Goal: Task Accomplishment & Management: Use online tool/utility

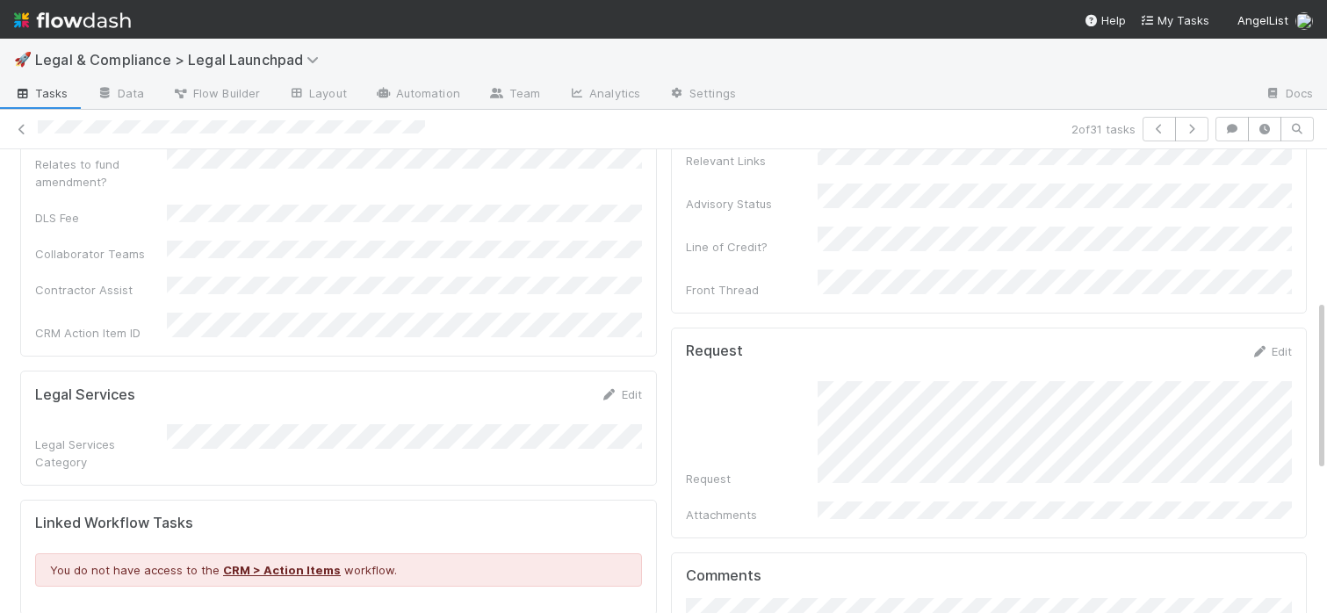
scroll to position [412, 0]
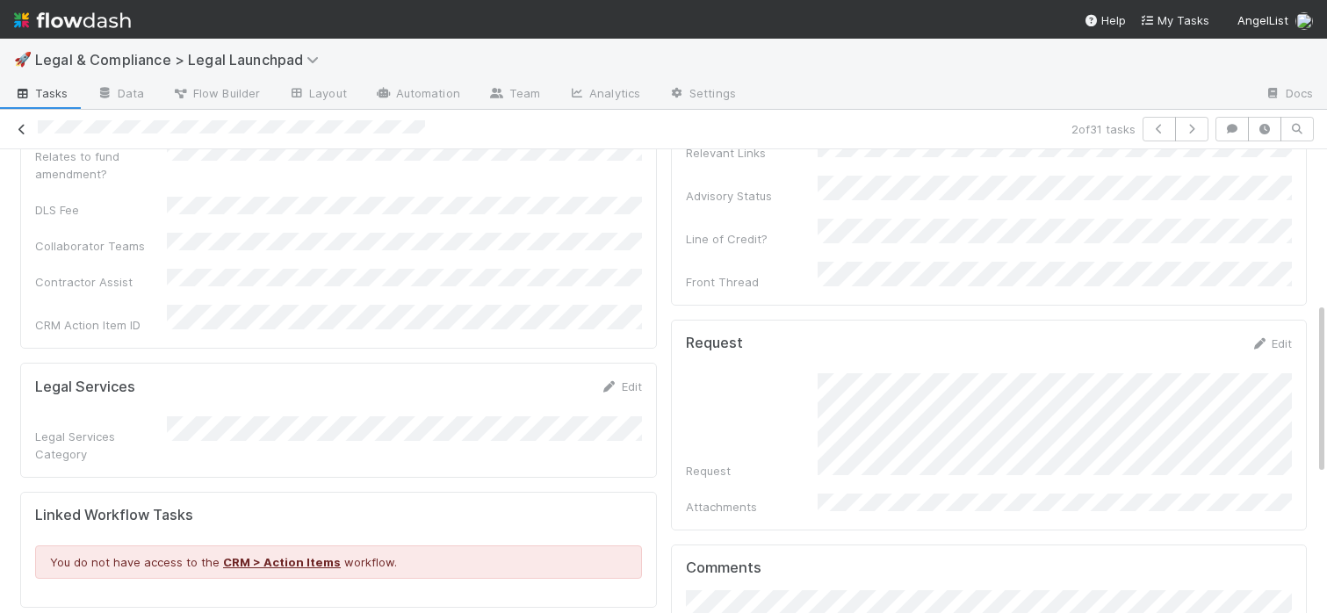
click at [25, 124] on icon at bounding box center [22, 129] width 18 height 11
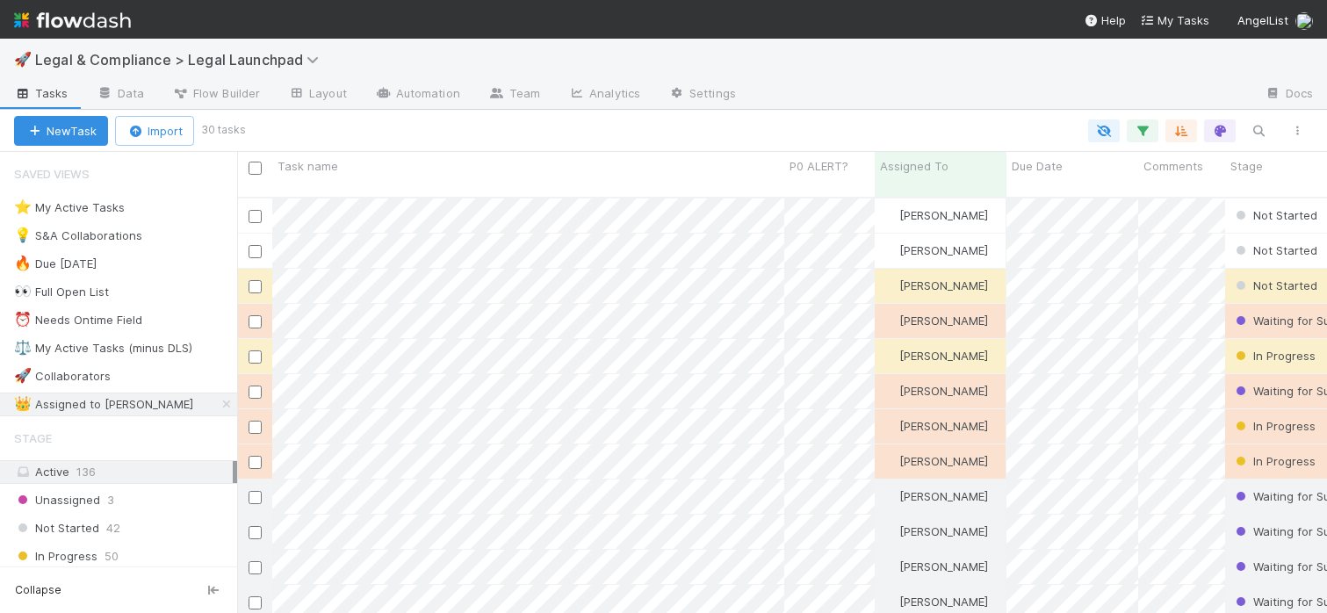
scroll to position [429, 1090]
click at [724, 246] on div at bounding box center [663, 306] width 1327 height 613
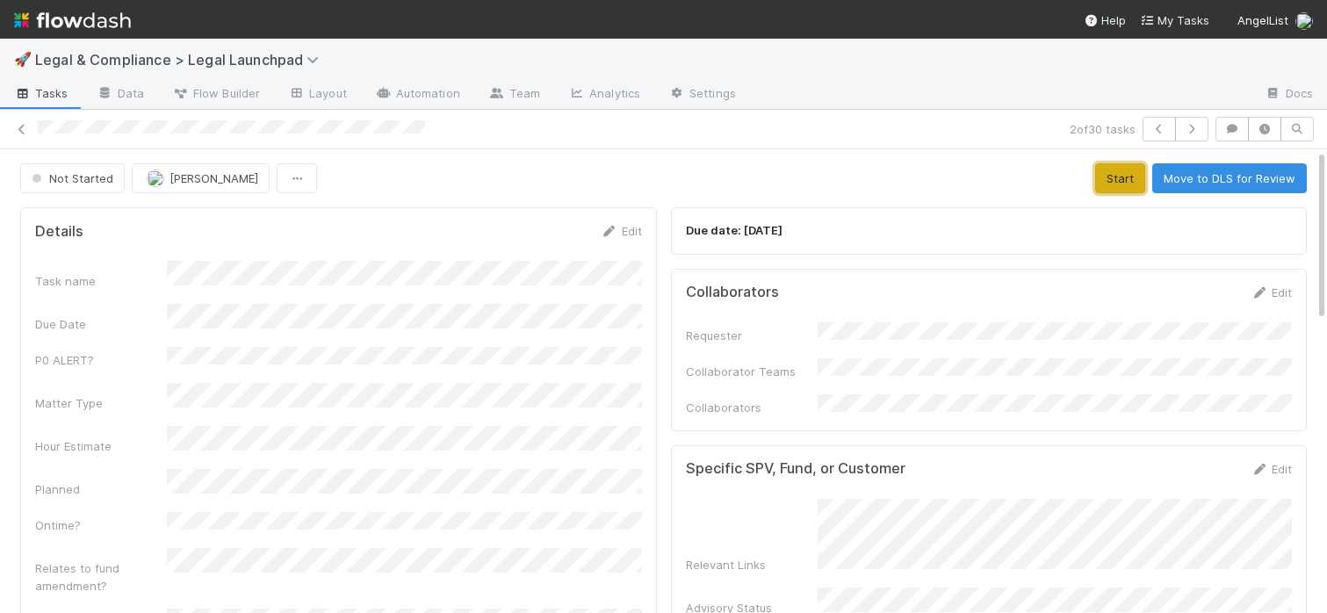
click at [1118, 184] on button "Start" at bounding box center [1120, 178] width 50 height 30
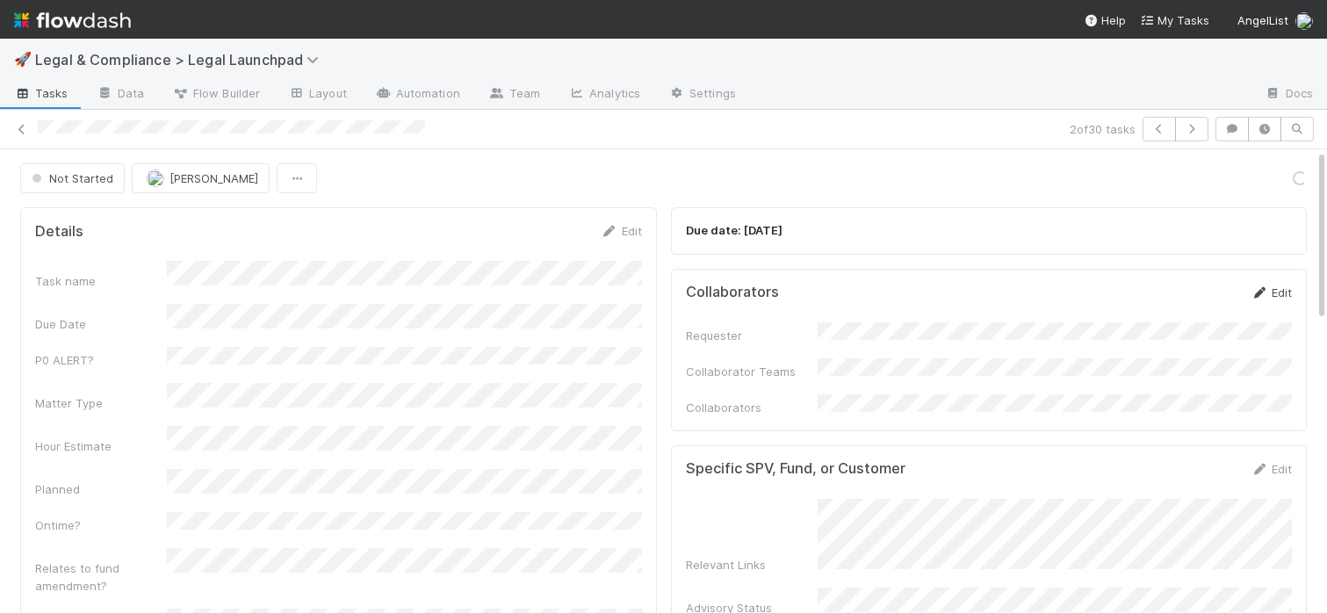
click at [1283, 293] on link "Edit" at bounding box center [1271, 292] width 41 height 14
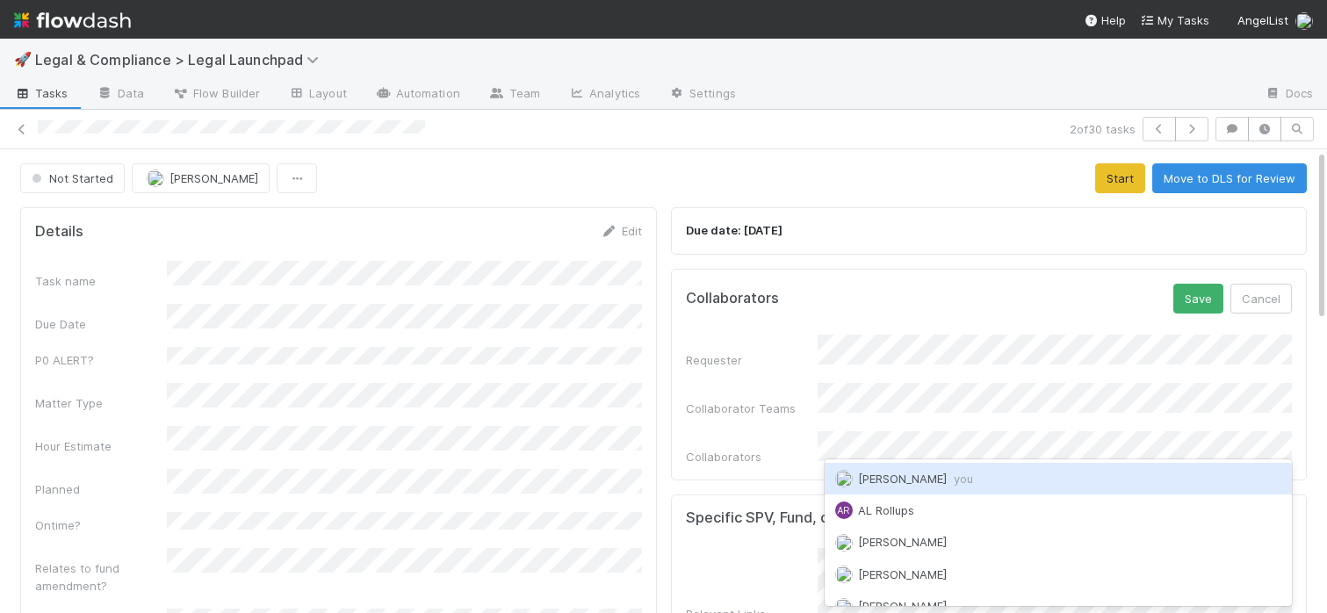
click at [902, 475] on span "[PERSON_NAME] you" at bounding box center [915, 479] width 115 height 14
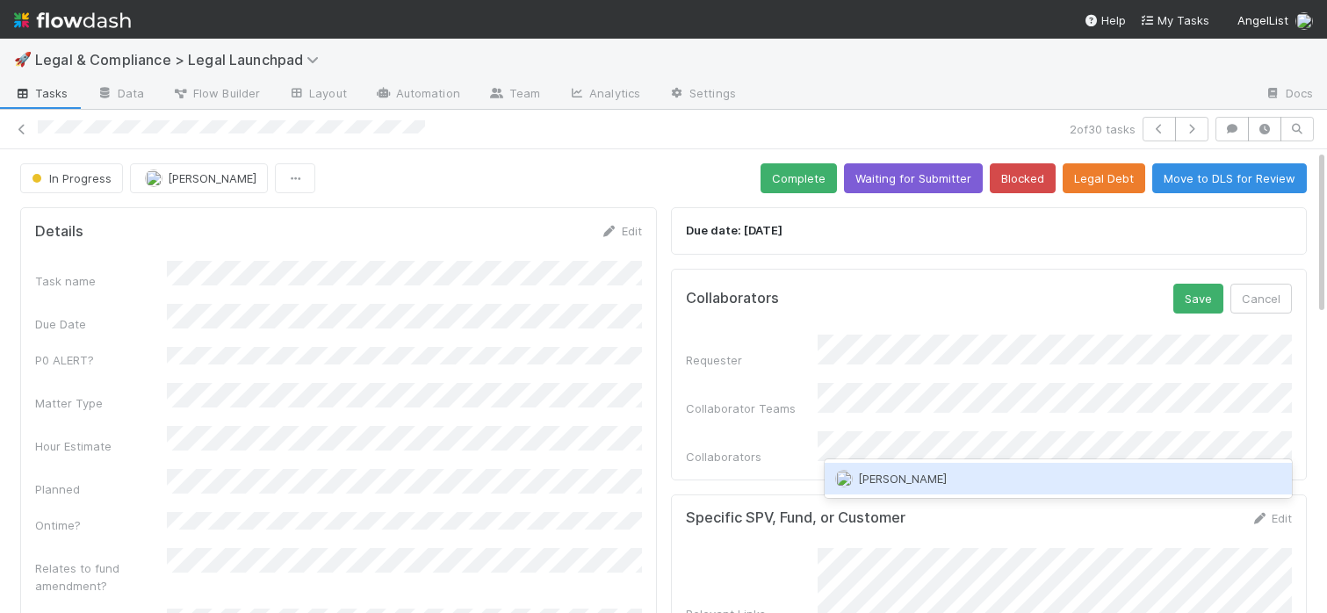
click at [927, 479] on div "[PERSON_NAME]" at bounding box center [1059, 479] width 468 height 32
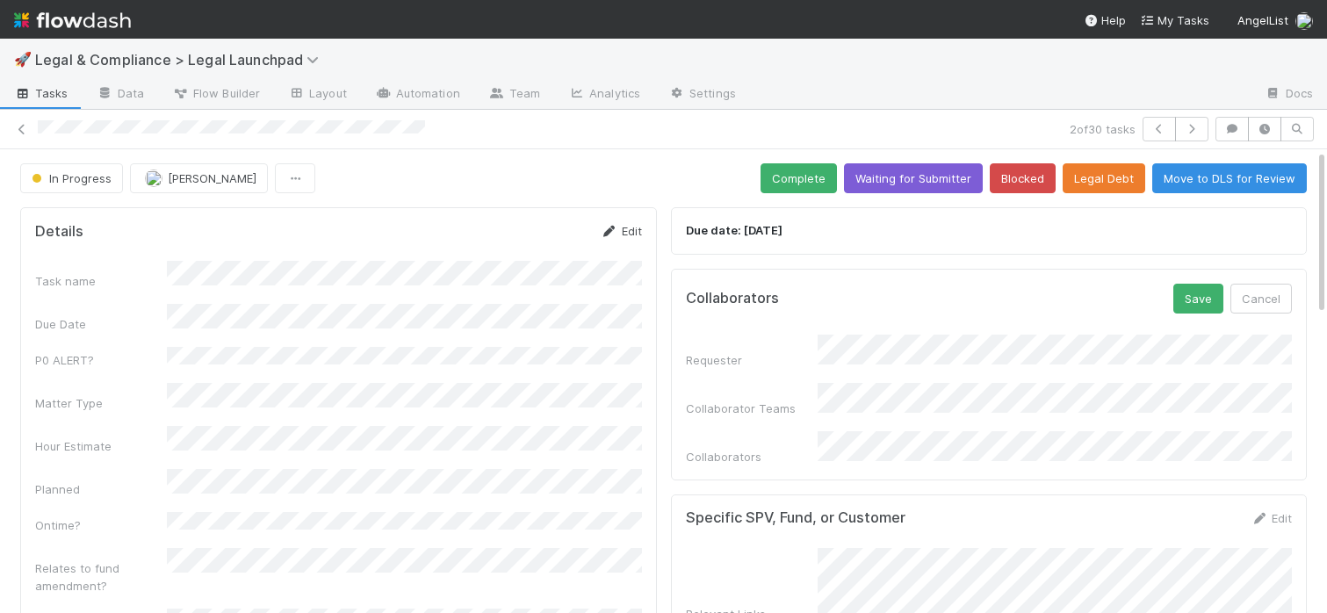
click at [621, 227] on link "Edit" at bounding box center [621, 231] width 41 height 14
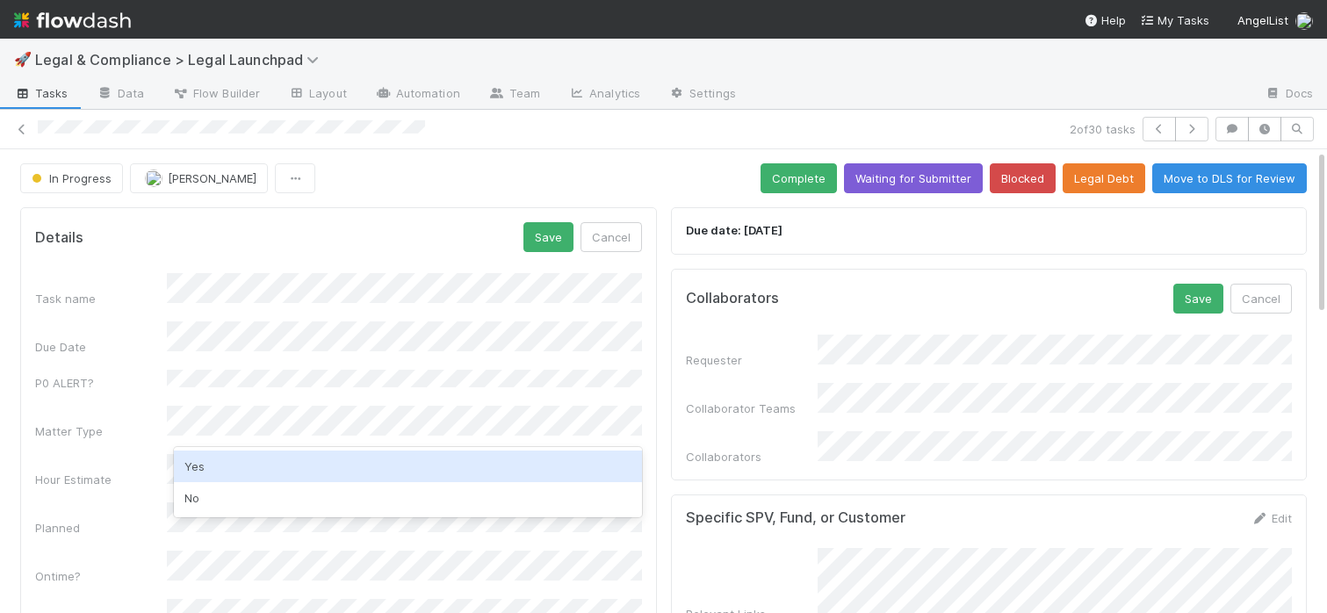
click at [214, 463] on div "Yes" at bounding box center [408, 467] width 468 height 32
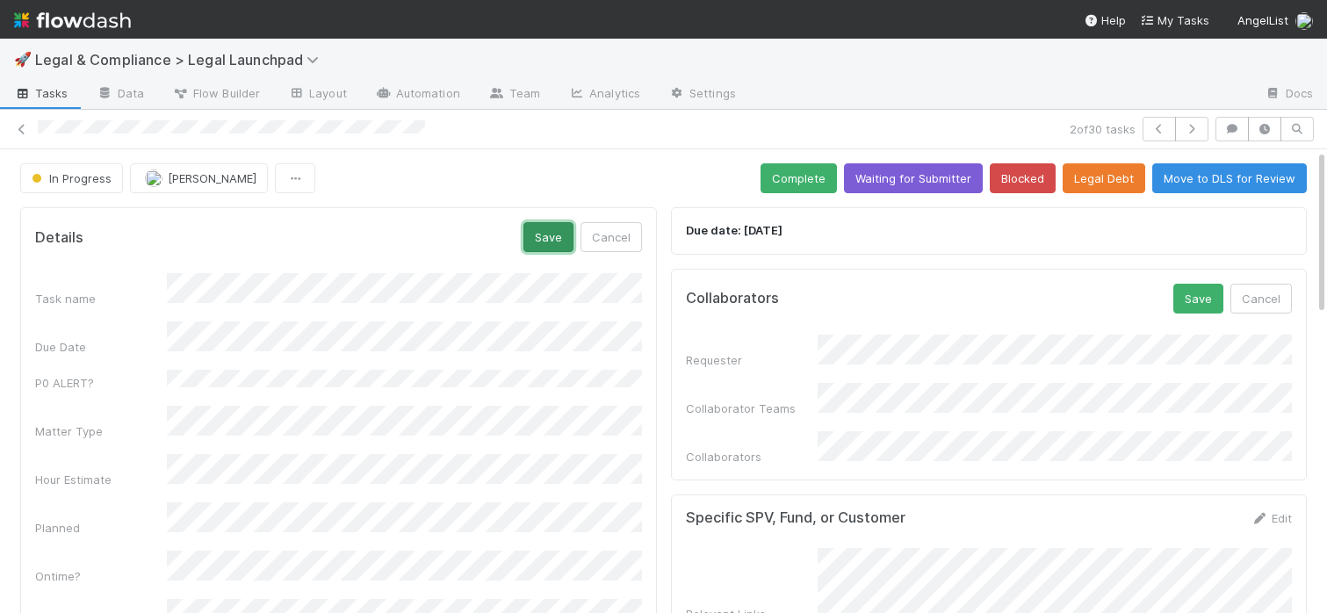
click at [549, 245] on button "Save" at bounding box center [548, 237] width 50 height 30
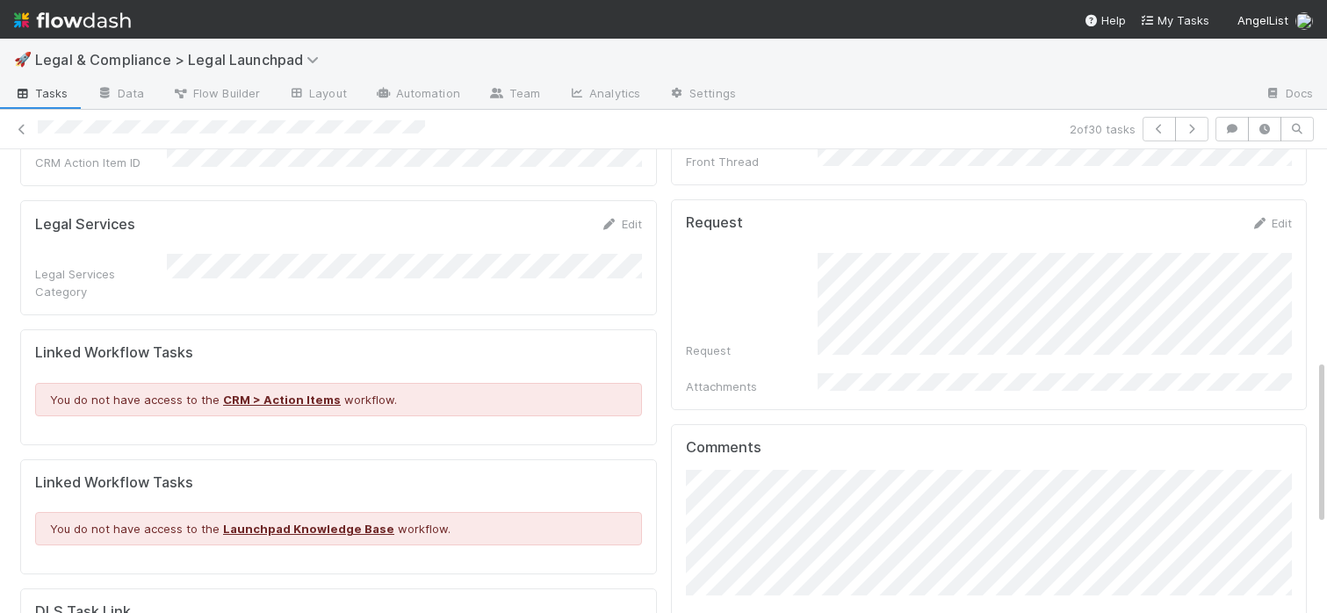
scroll to position [591, 0]
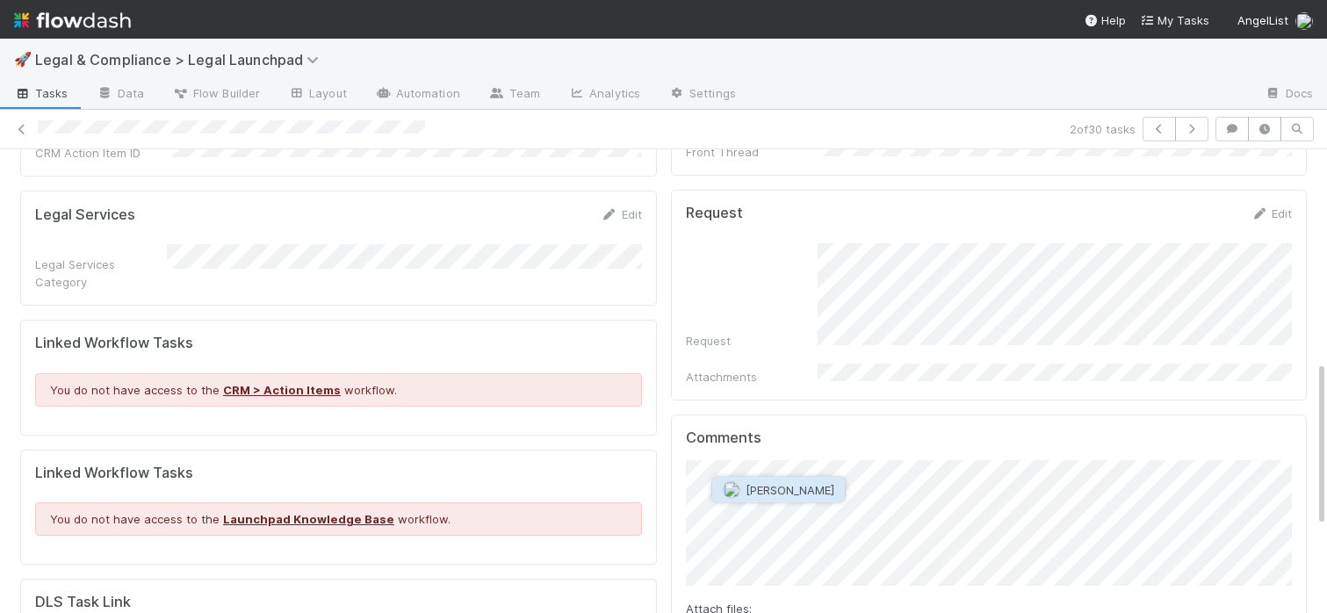
click at [783, 491] on span "[PERSON_NAME]" at bounding box center [790, 490] width 89 height 14
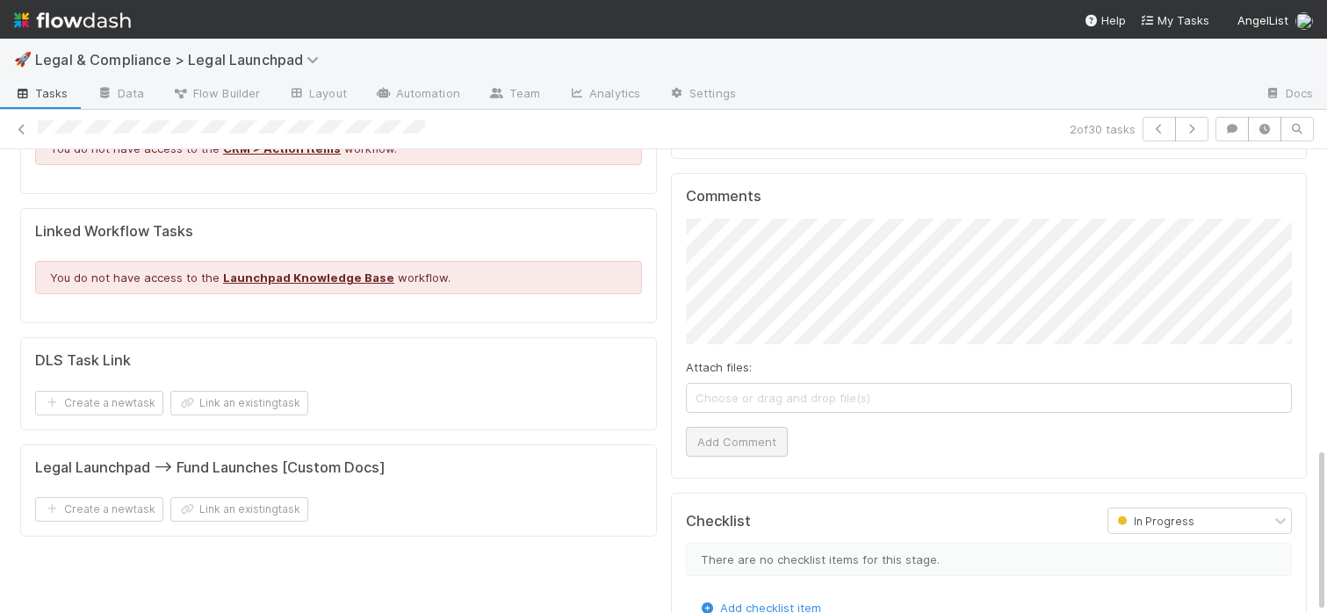
scroll to position [796, 0]
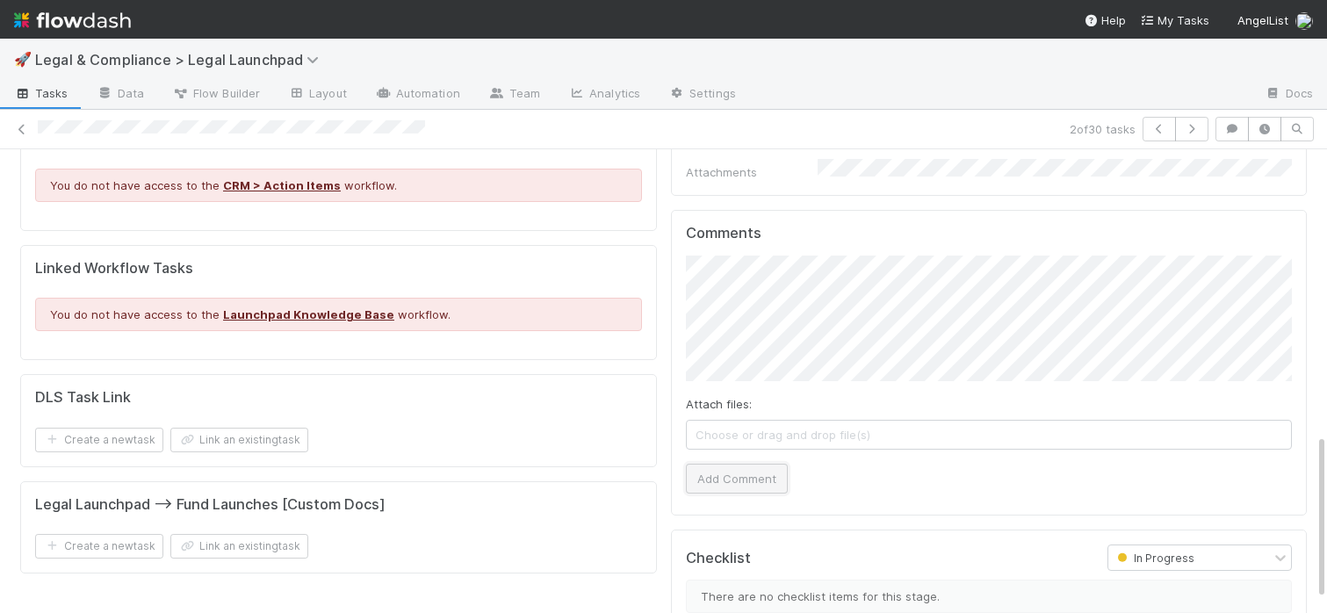
click at [743, 464] on button "Add Comment" at bounding box center [737, 479] width 102 height 30
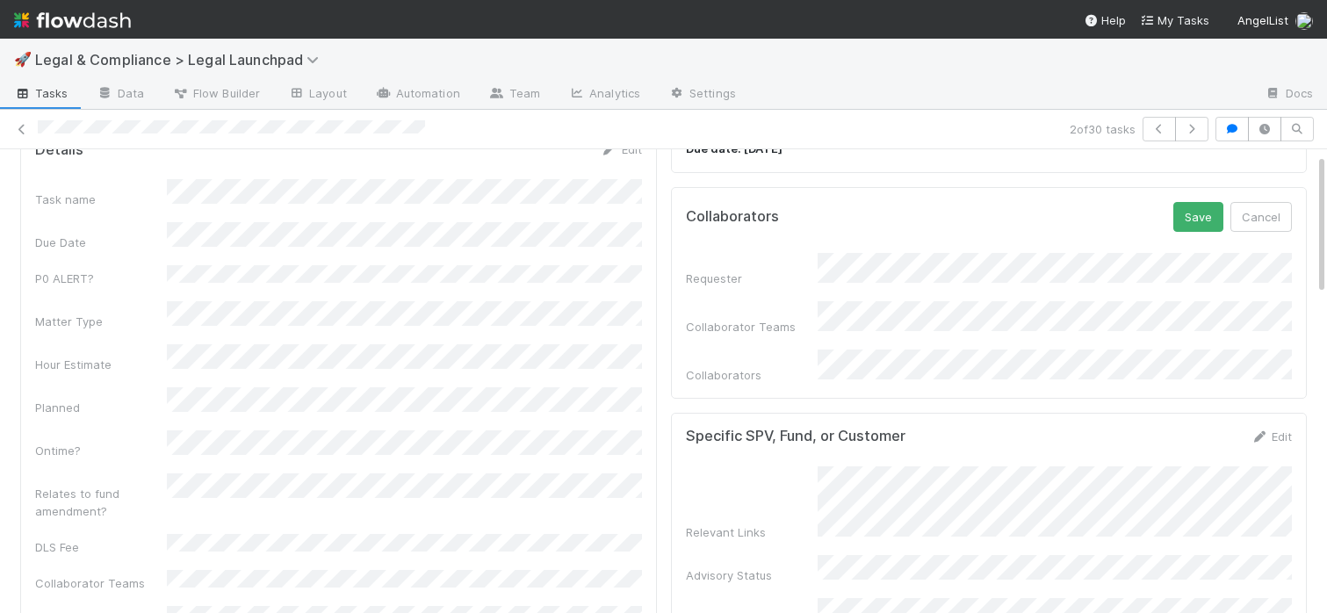
scroll to position [0, 0]
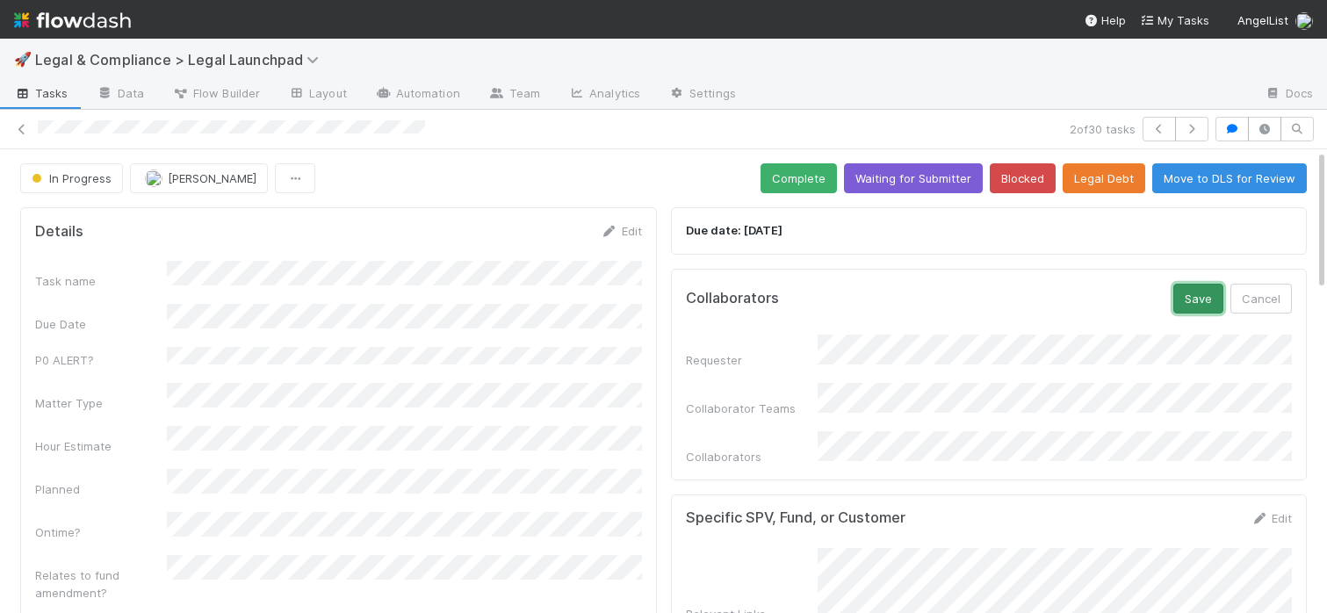
click at [1197, 299] on button "Save" at bounding box center [1198, 299] width 50 height 30
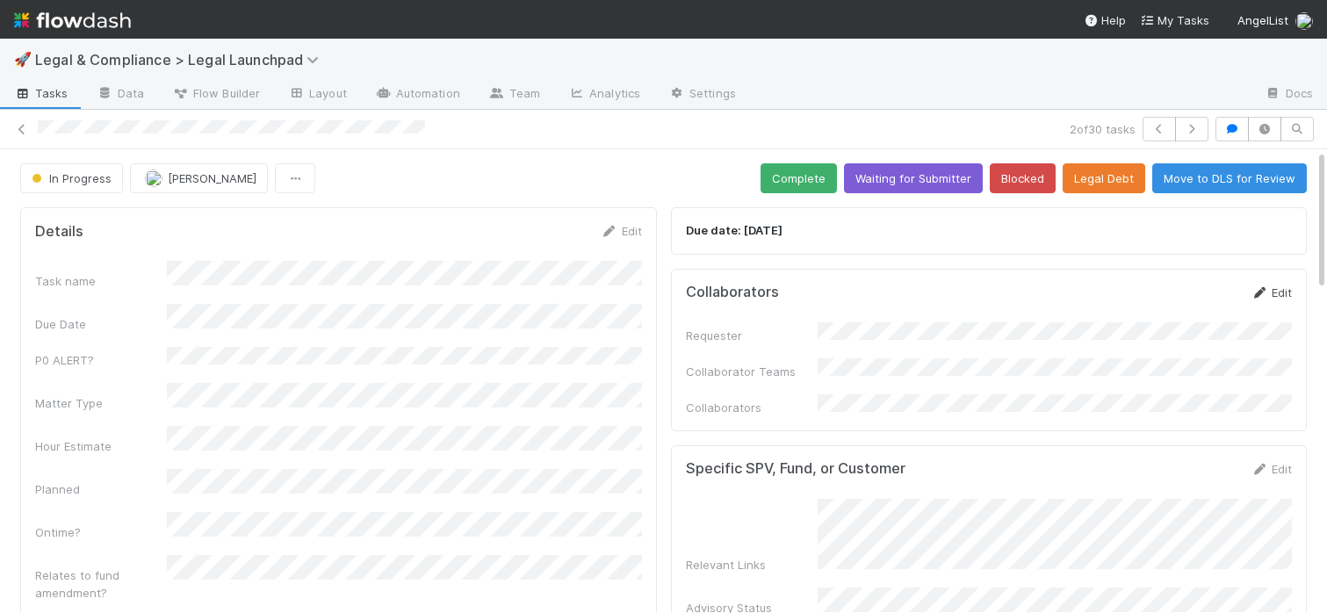
click at [1280, 289] on link "Edit" at bounding box center [1271, 292] width 41 height 14
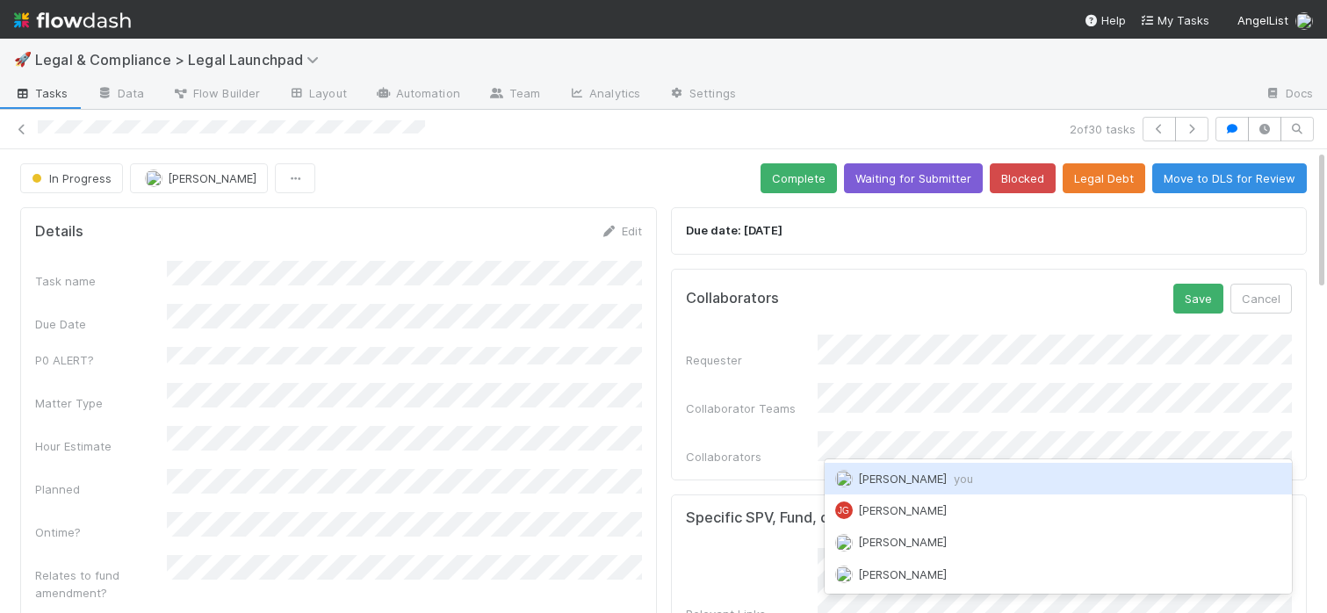
click at [954, 475] on span "you" at bounding box center [963, 479] width 19 height 14
click at [1031, 473] on div "[PERSON_NAME]" at bounding box center [1059, 479] width 468 height 32
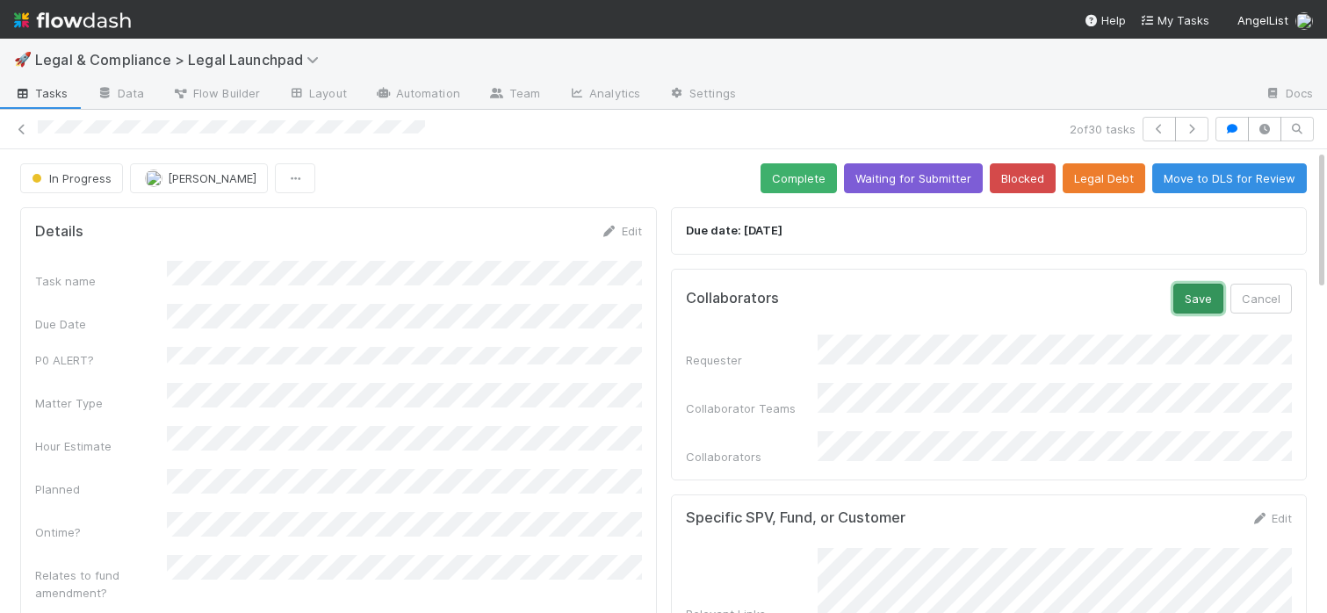
click at [1198, 292] on button "Save" at bounding box center [1198, 299] width 50 height 30
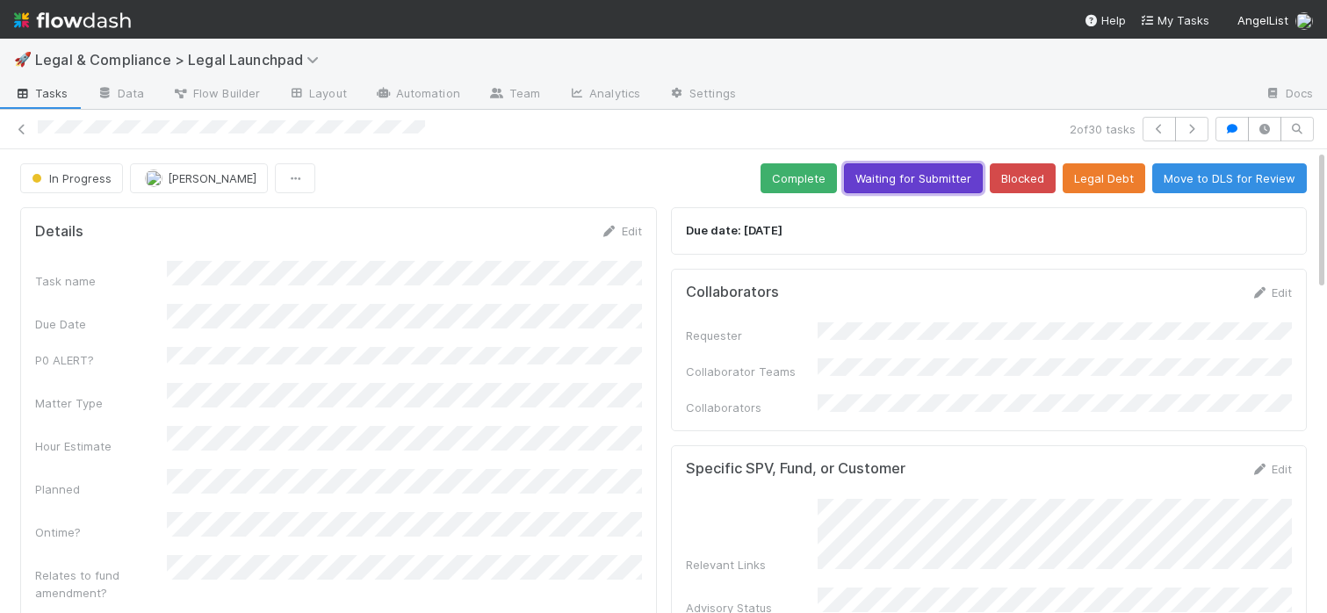
click at [922, 177] on button "Waiting for Submitter" at bounding box center [913, 178] width 139 height 30
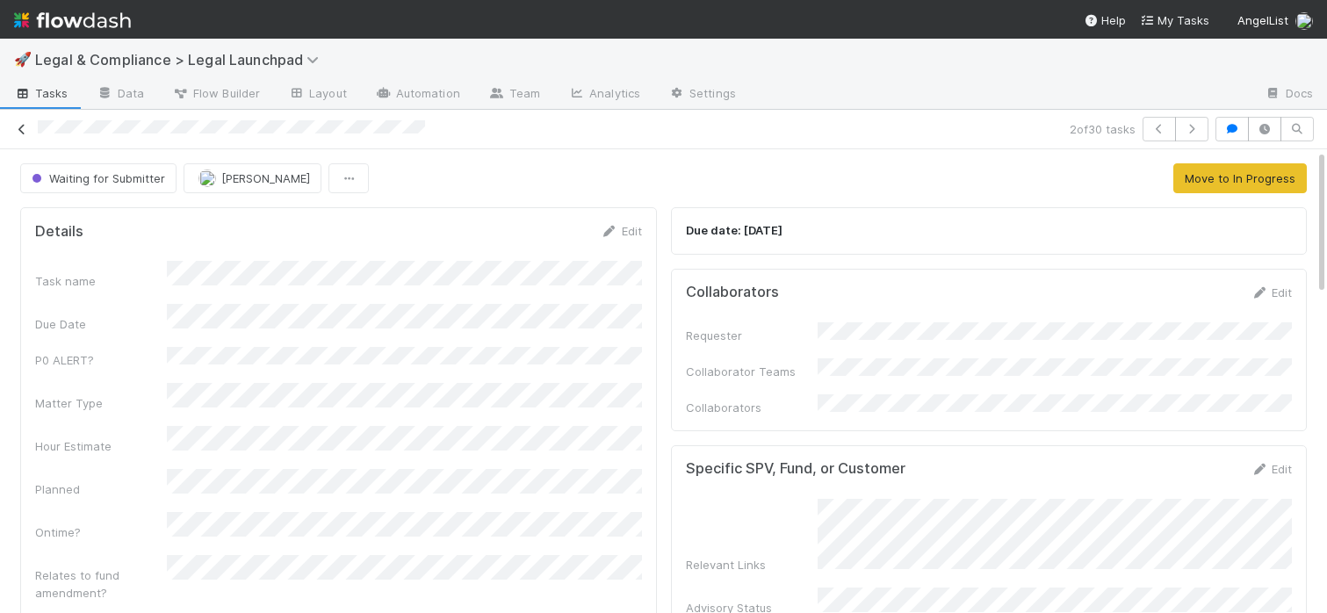
click at [24, 135] on link at bounding box center [22, 129] width 18 height 18
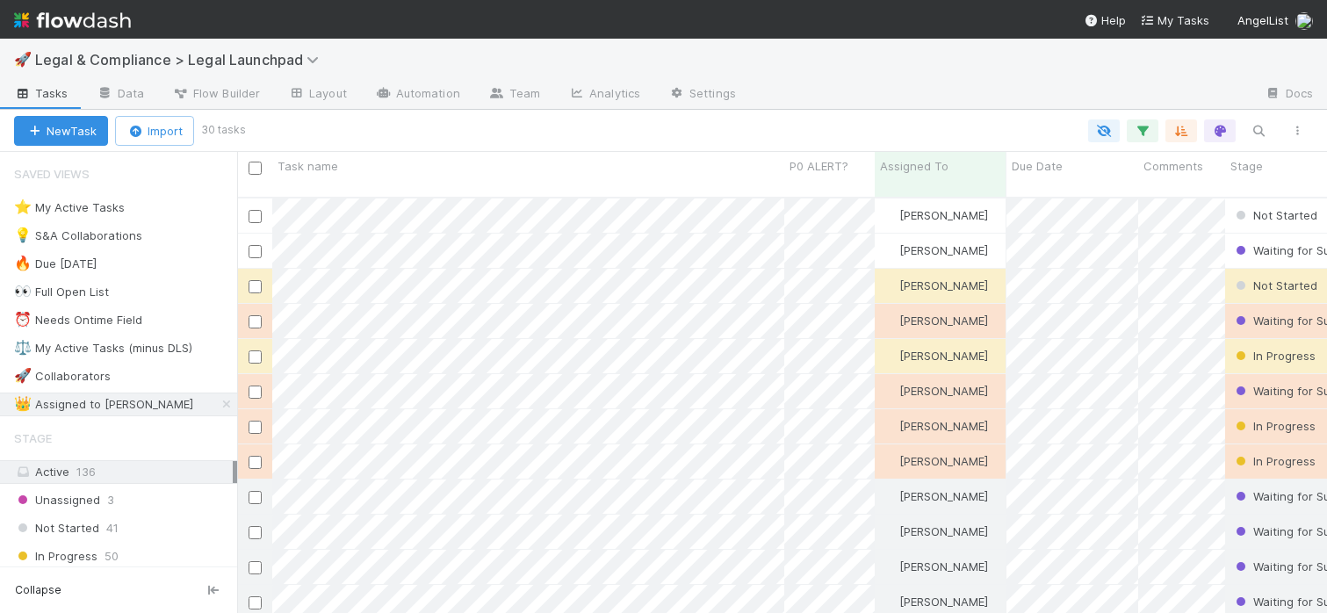
scroll to position [429, 1090]
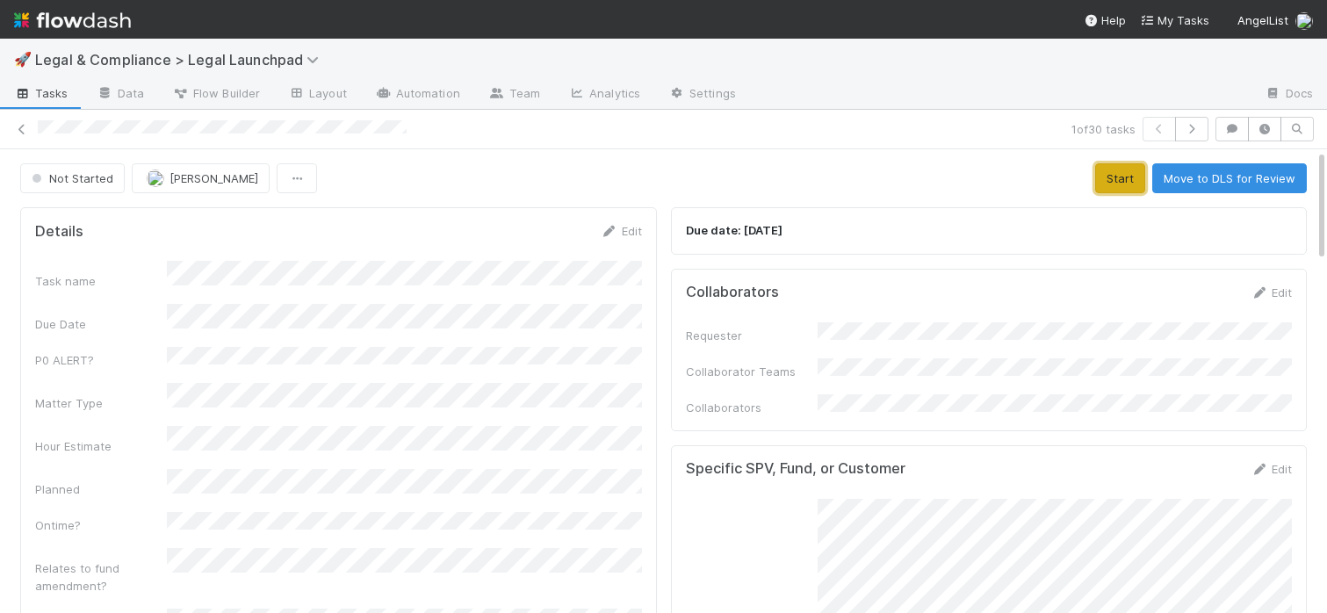
click at [1107, 171] on button "Start" at bounding box center [1120, 178] width 50 height 30
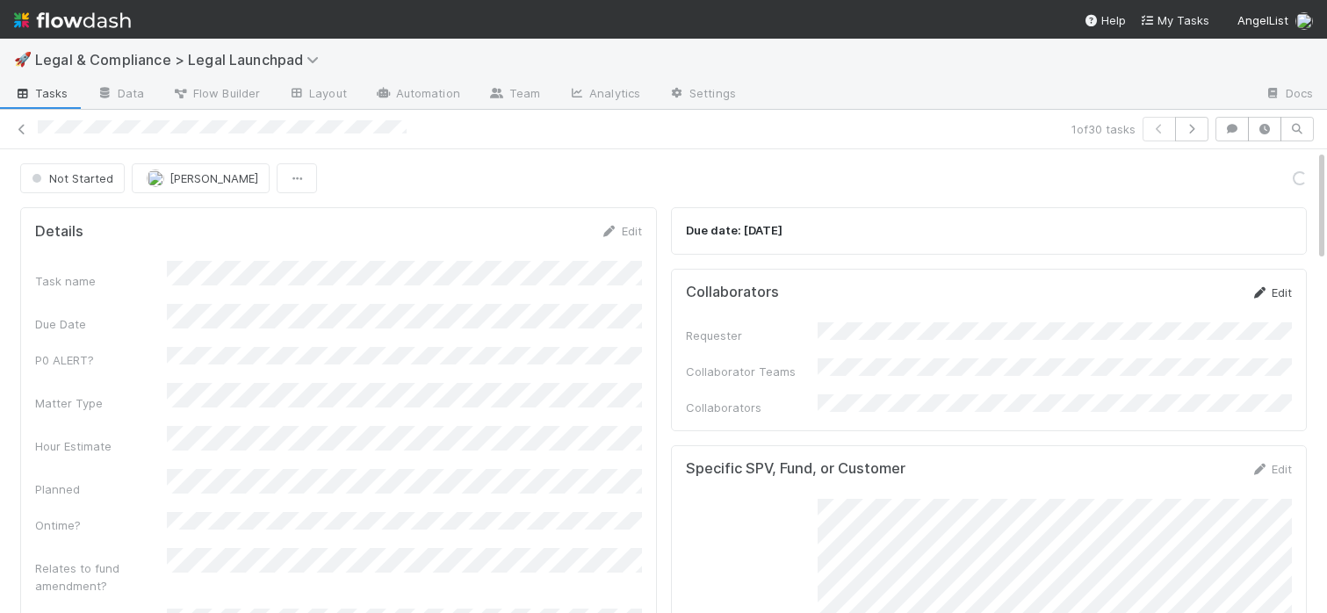
click at [1263, 291] on icon at bounding box center [1260, 292] width 18 height 11
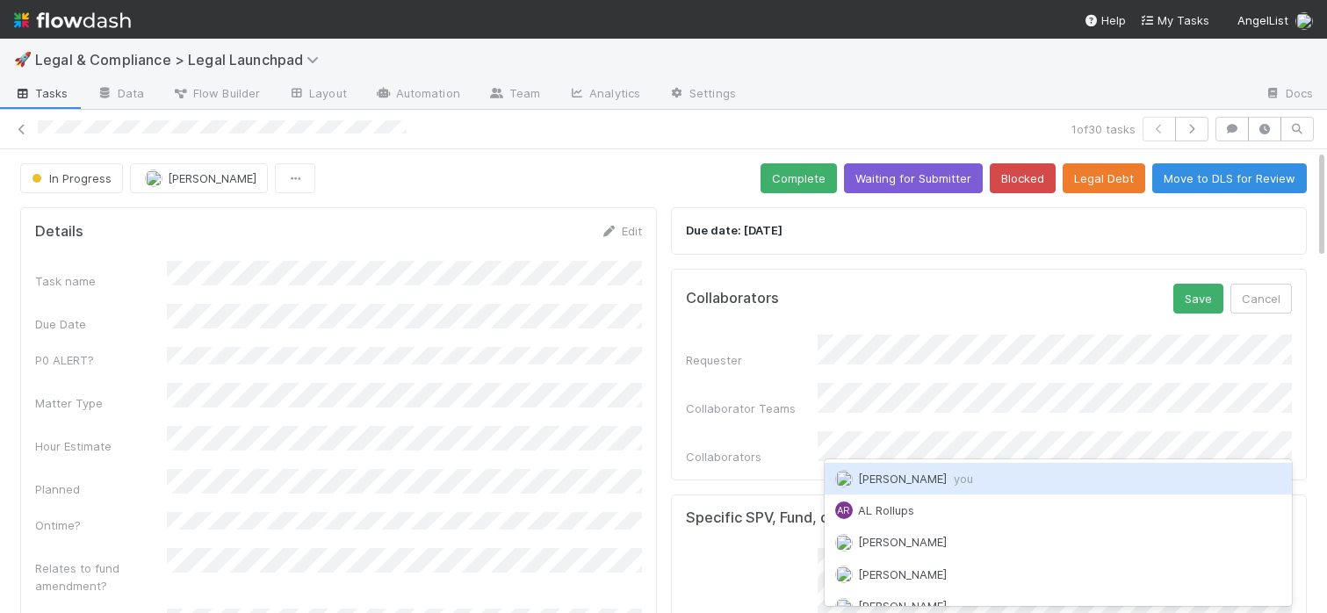
click at [954, 479] on span "you" at bounding box center [963, 479] width 19 height 14
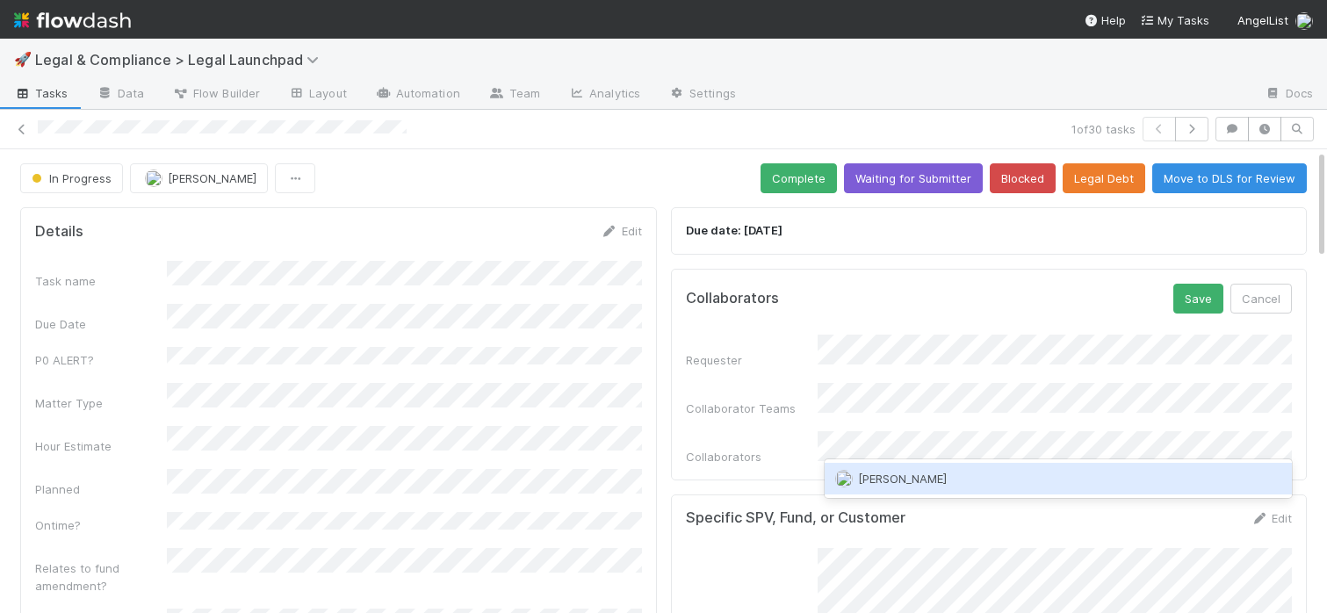
click at [948, 479] on div "[PERSON_NAME]" at bounding box center [1059, 479] width 468 height 32
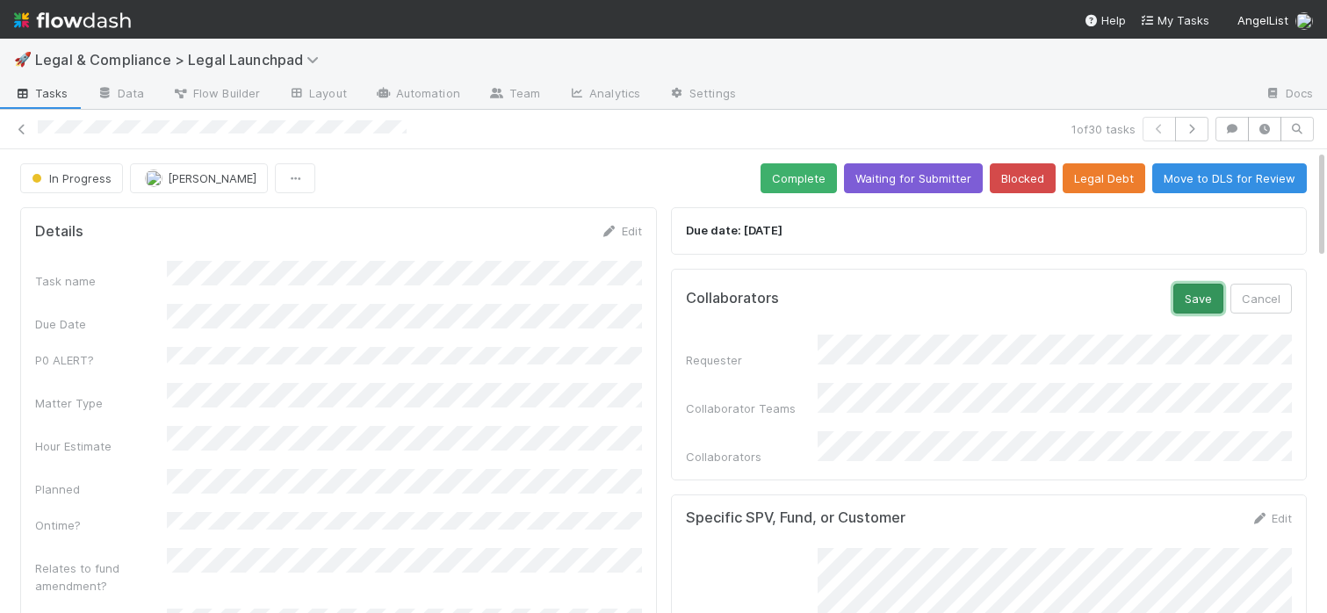
click at [1189, 293] on button "Save" at bounding box center [1198, 299] width 50 height 30
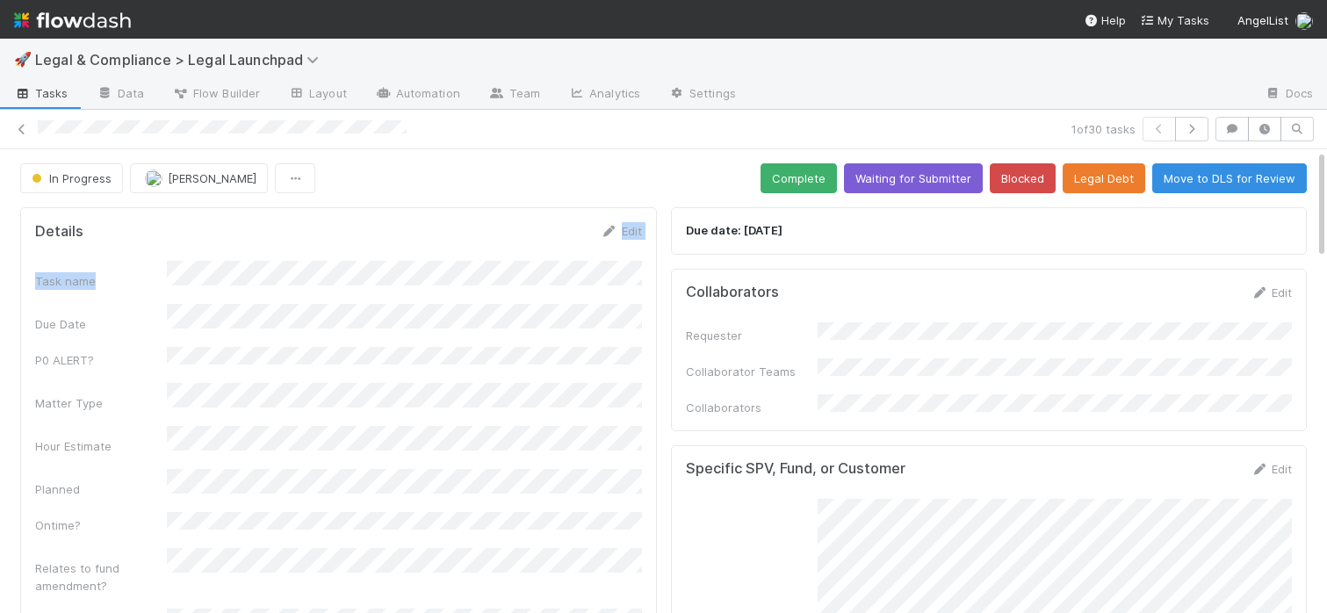
click at [619, 239] on form "Details Edit Task name Due Date P0 ALERT? Matter Type Hour Estimate Planned Ont…" at bounding box center [338, 480] width 607 height 516
click at [622, 217] on div "Details Edit Task name Due Date P0 ALERT? Matter Type Hour Estimate Planned Ont…" at bounding box center [338, 480] width 637 height 546
click at [607, 227] on icon at bounding box center [610, 231] width 18 height 11
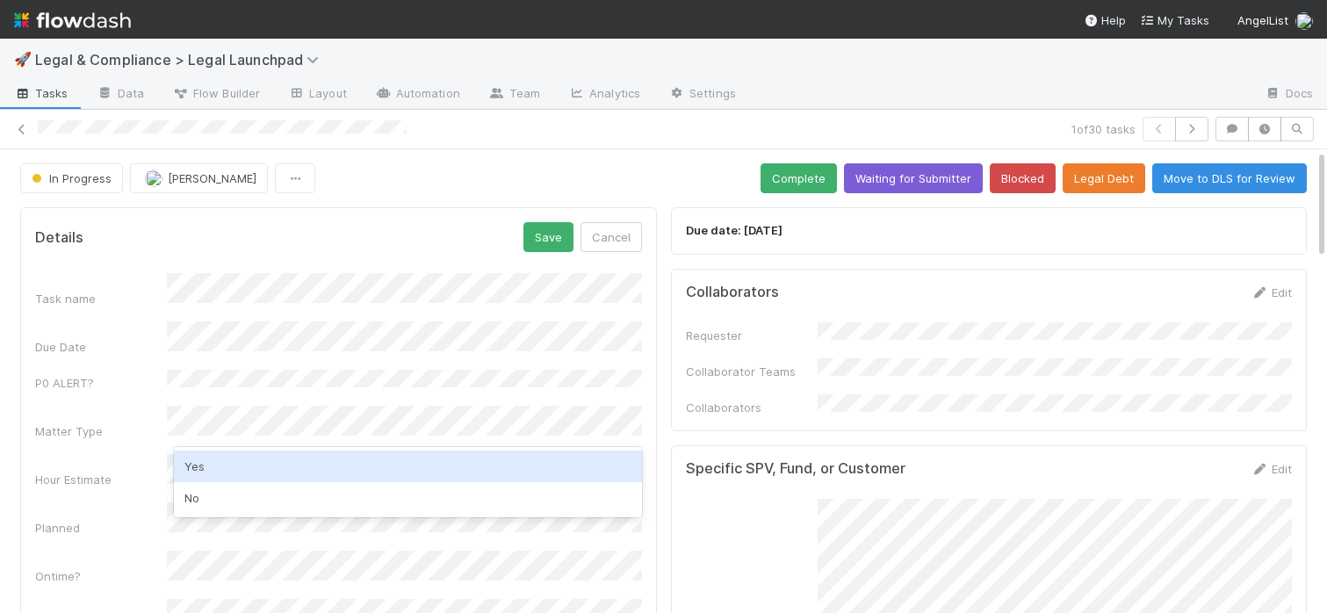
click at [236, 466] on div "Yes" at bounding box center [408, 467] width 468 height 32
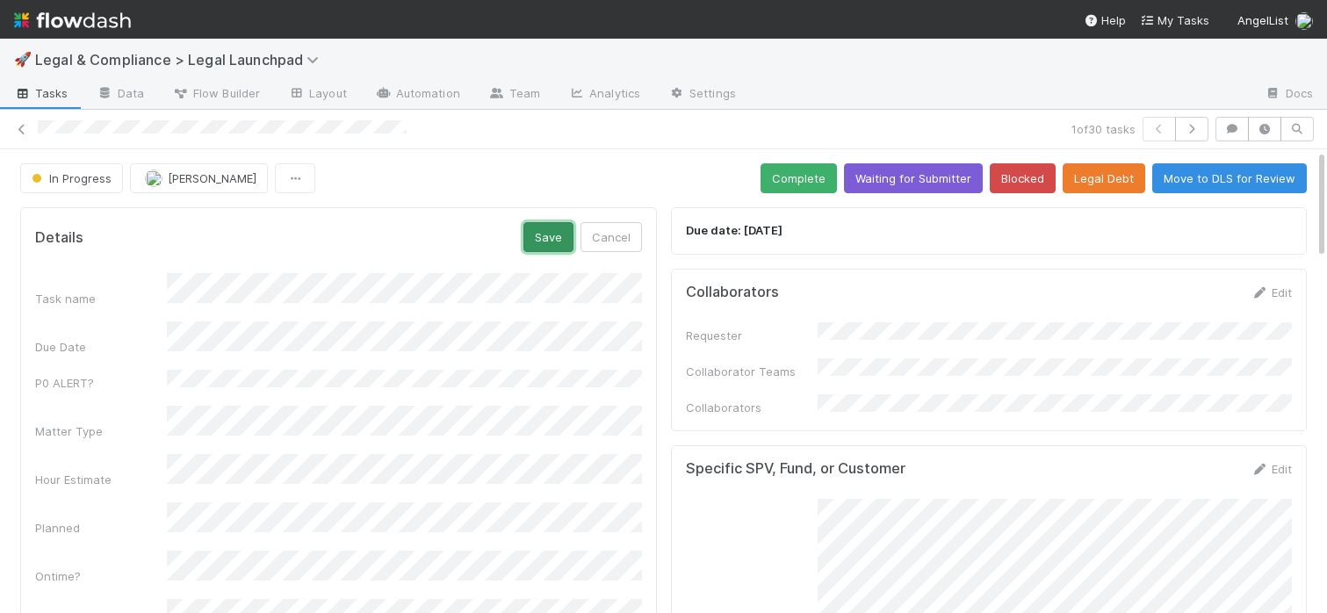
click at [549, 242] on button "Save" at bounding box center [548, 237] width 50 height 30
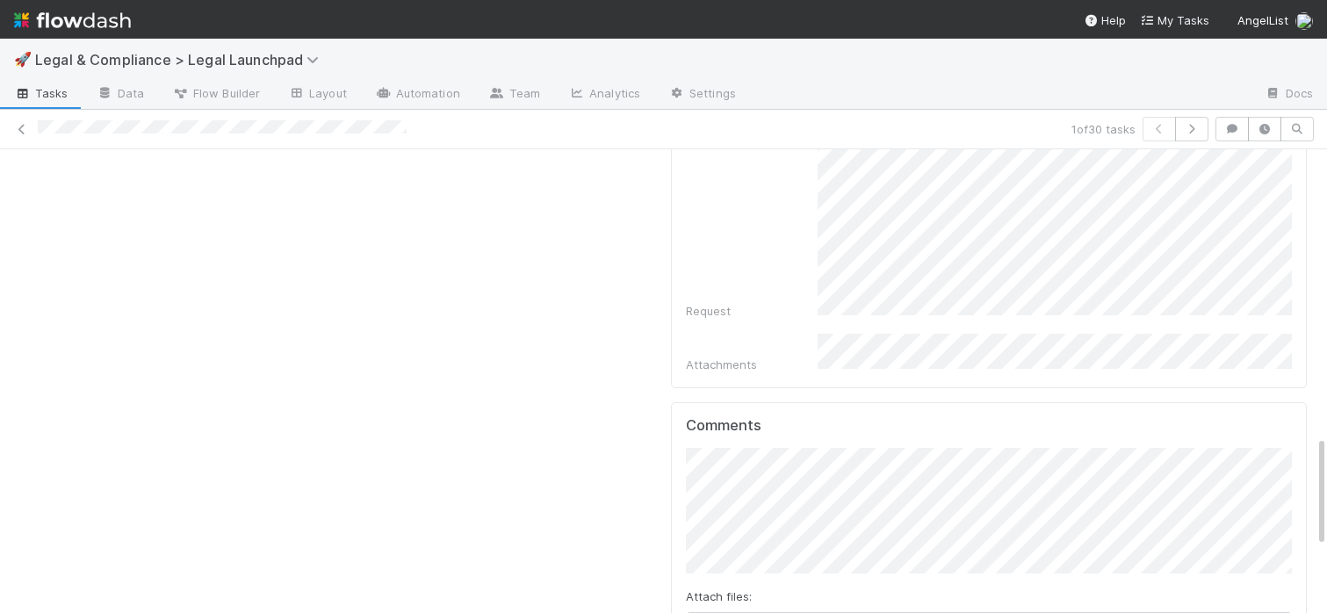
scroll to position [1242, 0]
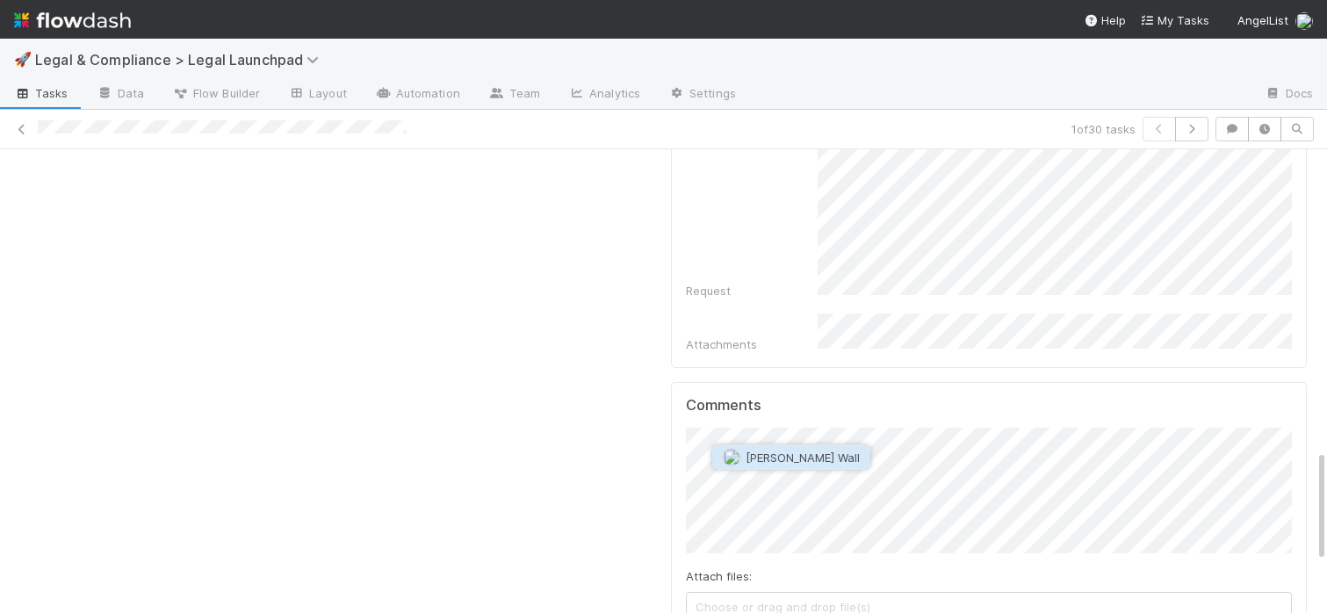
click at [792, 455] on span "[PERSON_NAME] Wall" at bounding box center [803, 458] width 114 height 14
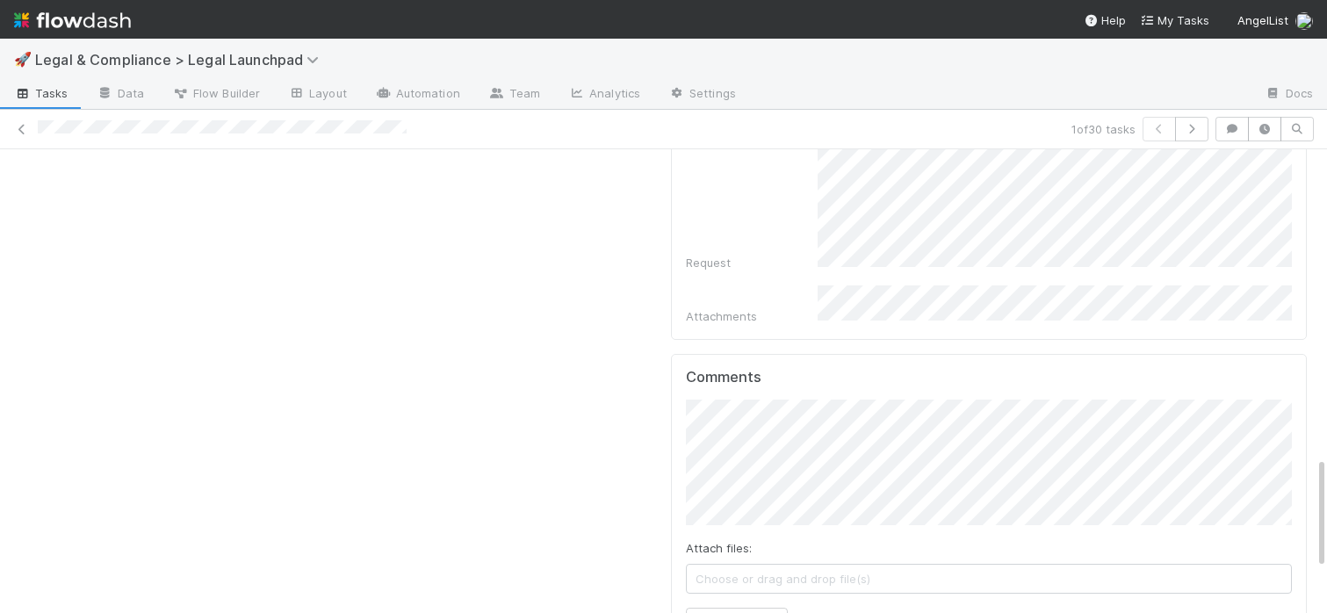
scroll to position [1280, 0]
click at [307, 126] on div at bounding box center [551, 129] width 1027 height 18
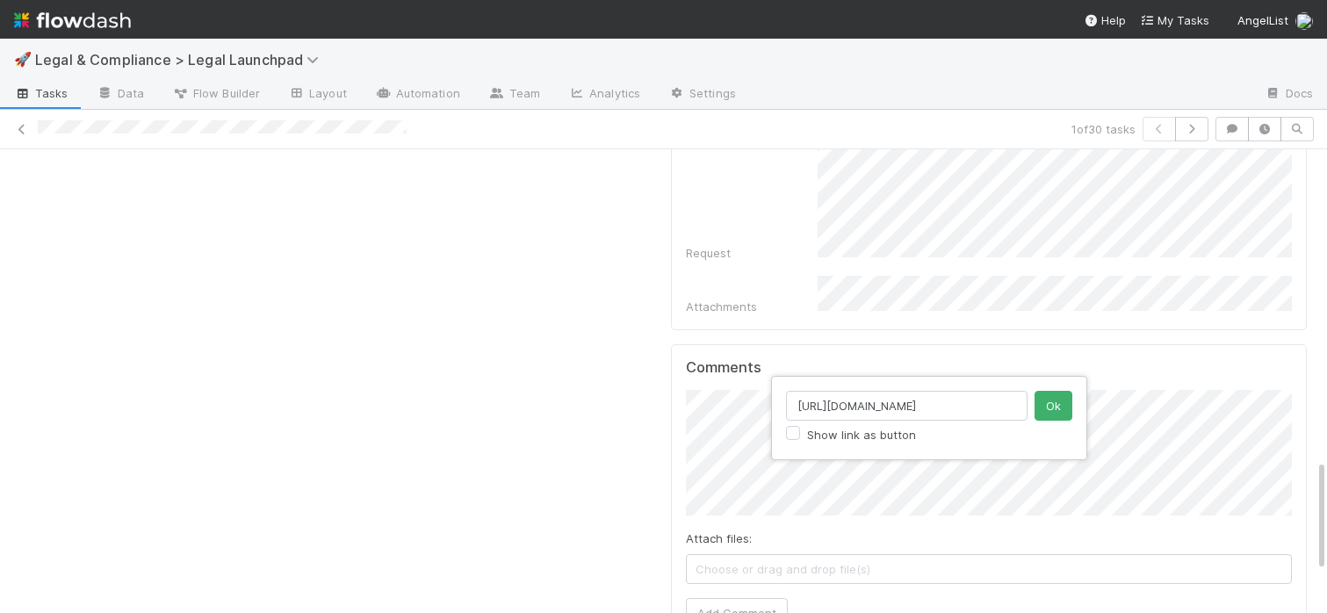
drag, startPoint x: 974, startPoint y: 408, endPoint x: 679, endPoint y: 407, distance: 295.1
click at [679, 407] on div "[URL][DOMAIN_NAME] Show link as button Ok" at bounding box center [663, 306] width 1327 height 613
drag, startPoint x: 926, startPoint y: 405, endPoint x: 774, endPoint y: 397, distance: 152.2
click at [774, 397] on div "[URL][DOMAIN_NAME] Show link as button Ok" at bounding box center [929, 418] width 316 height 84
click at [1062, 396] on button "Ok" at bounding box center [1054, 406] width 38 height 30
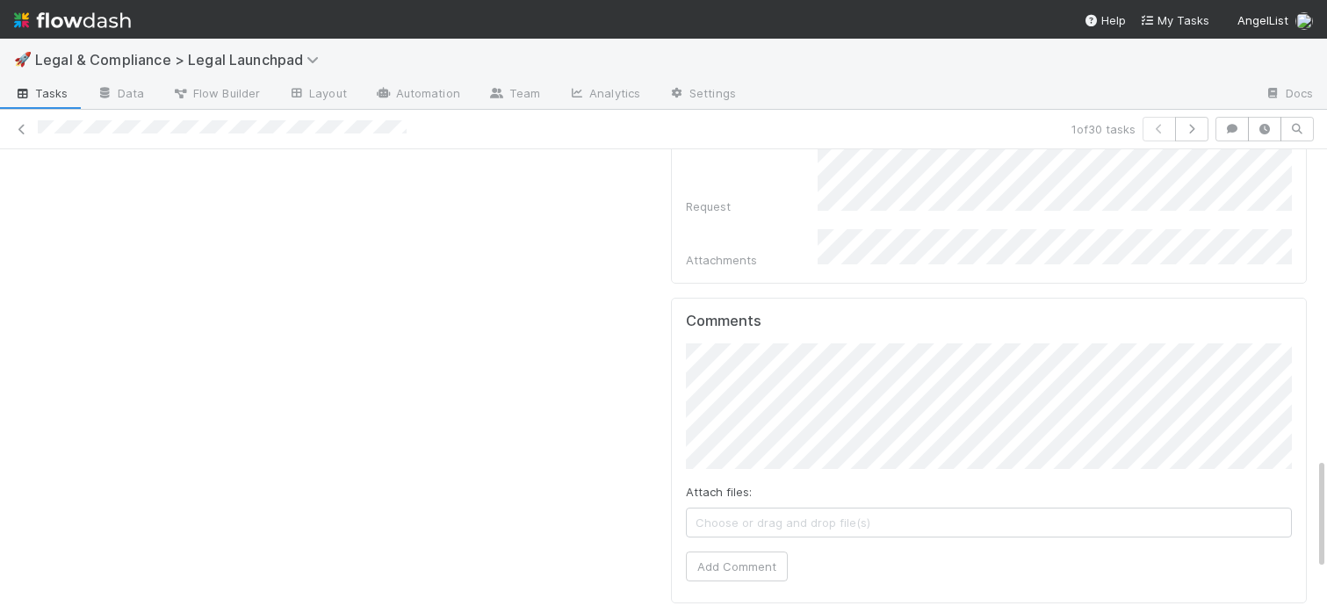
scroll to position [1338, 0]
click at [741, 540] on button "Add Comment" at bounding box center [737, 555] width 102 height 30
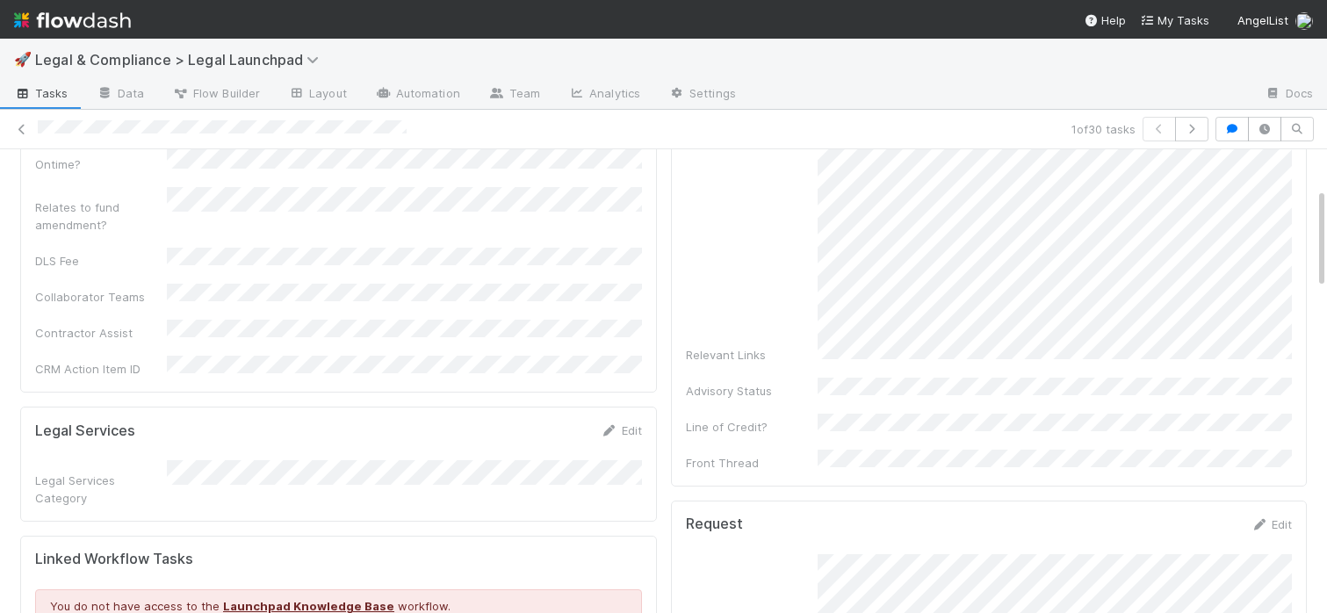
scroll to position [0, 0]
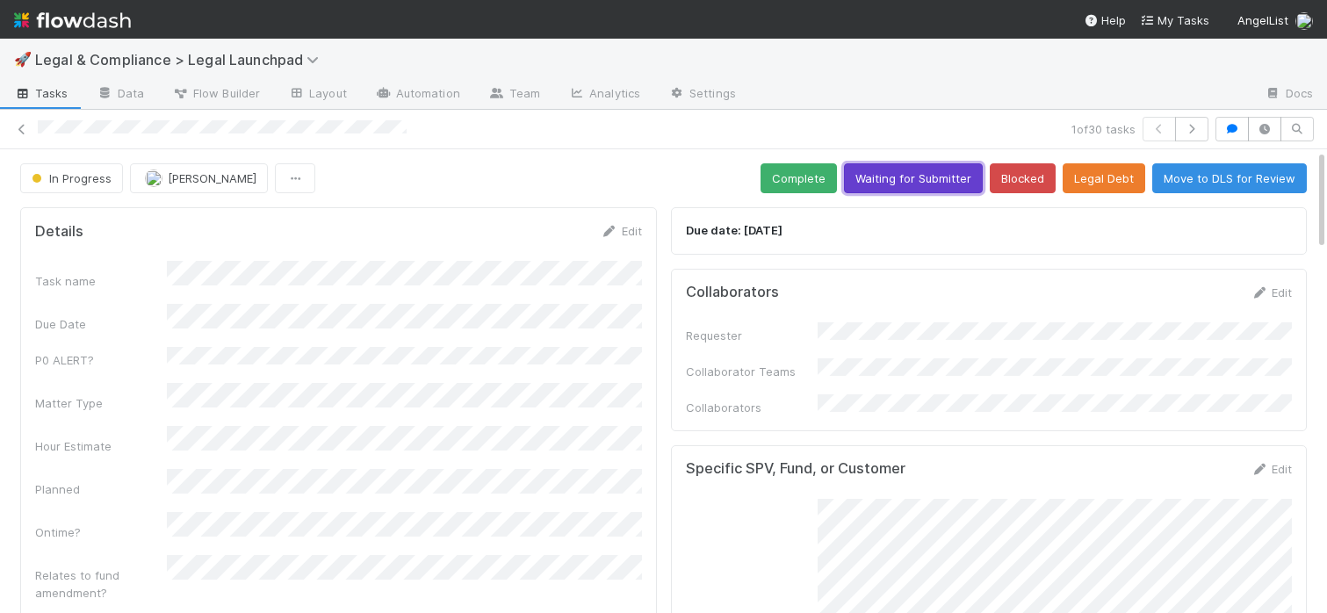
click at [900, 189] on button "Waiting for Submitter" at bounding box center [913, 178] width 139 height 30
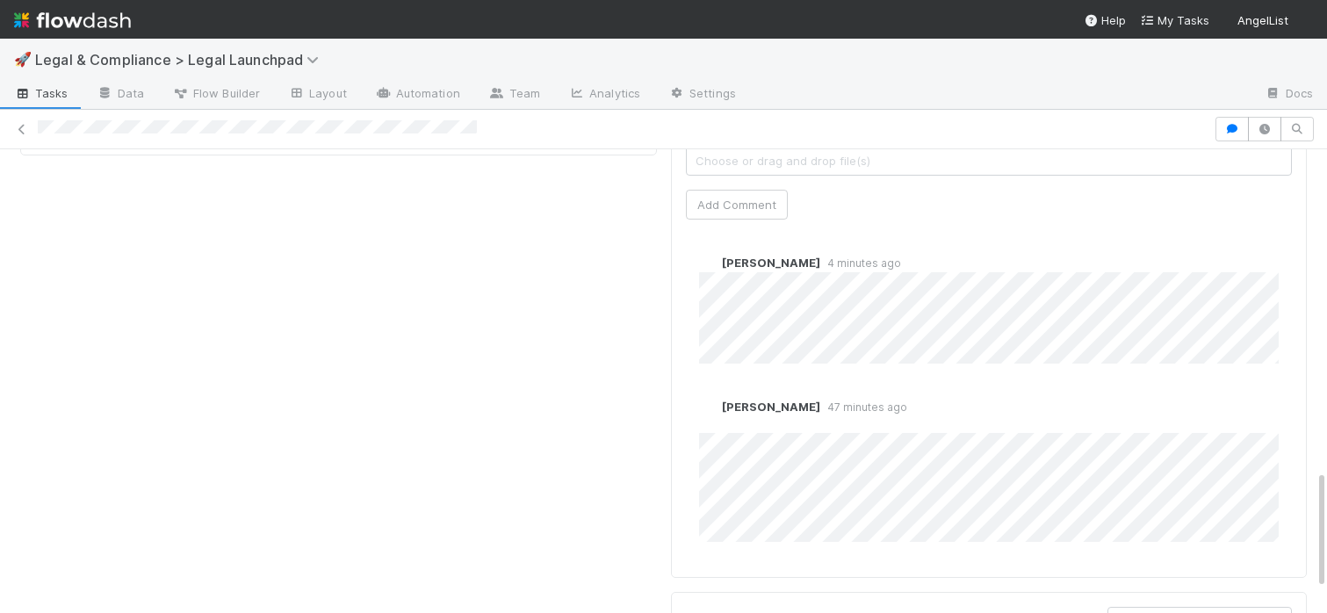
scroll to position [1243, 0]
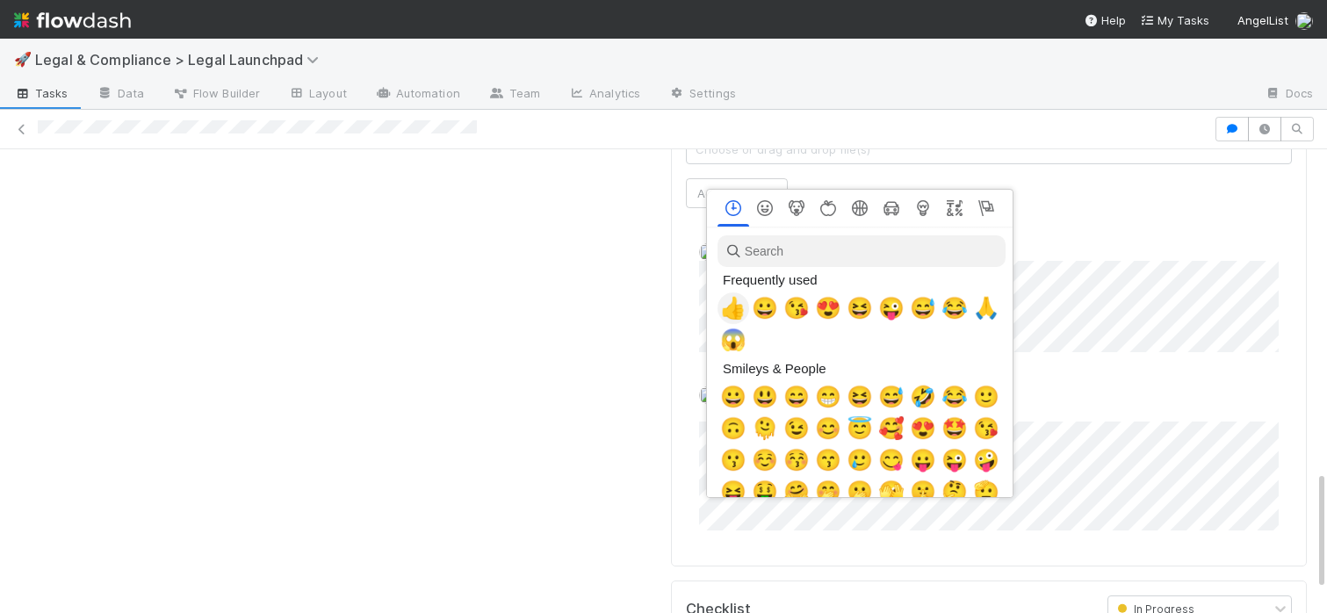
click at [727, 300] on span "👍" at bounding box center [733, 308] width 26 height 25
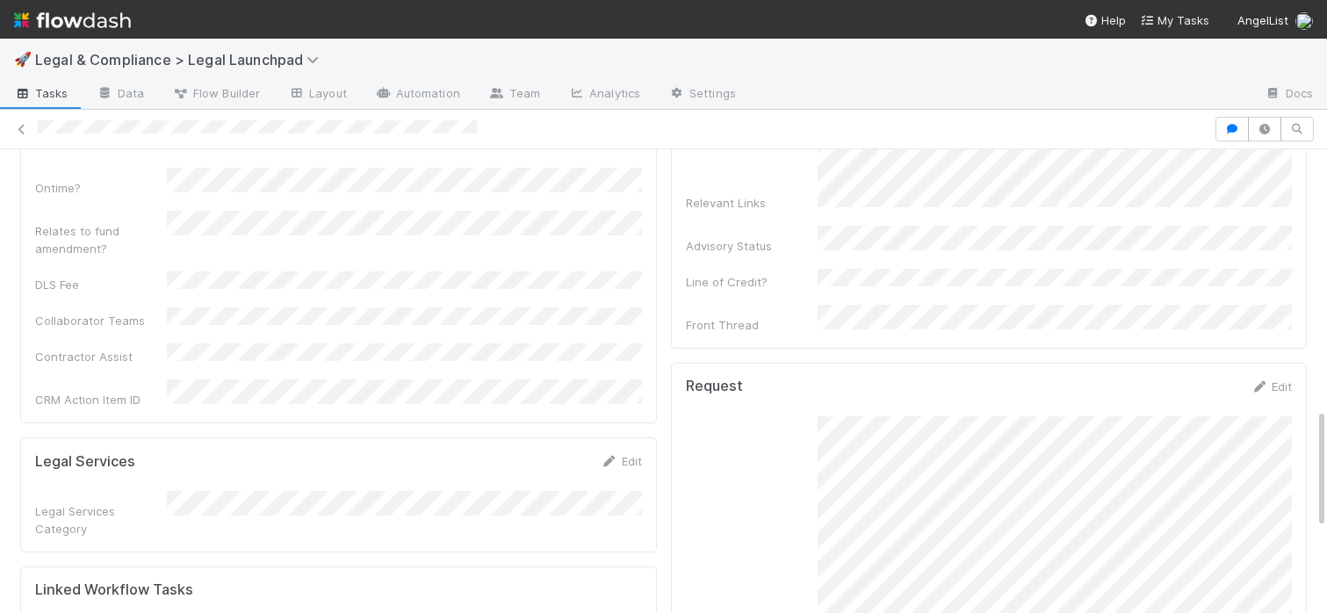
scroll to position [0, 0]
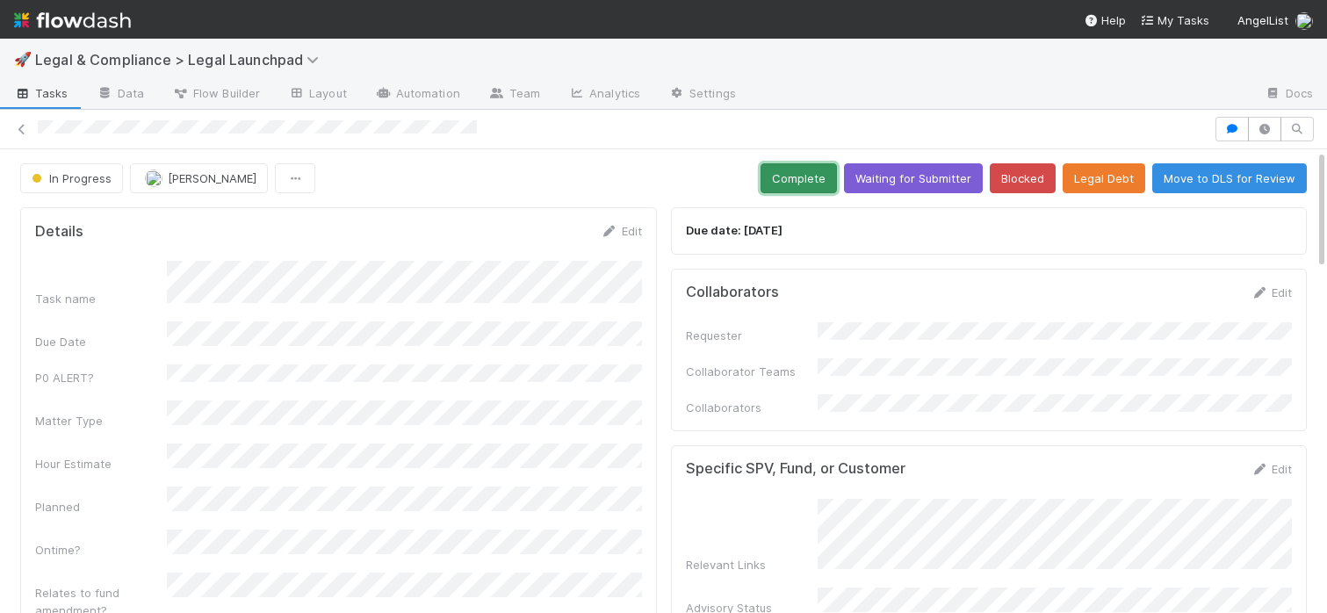
click at [826, 179] on button "Complete" at bounding box center [799, 178] width 76 height 30
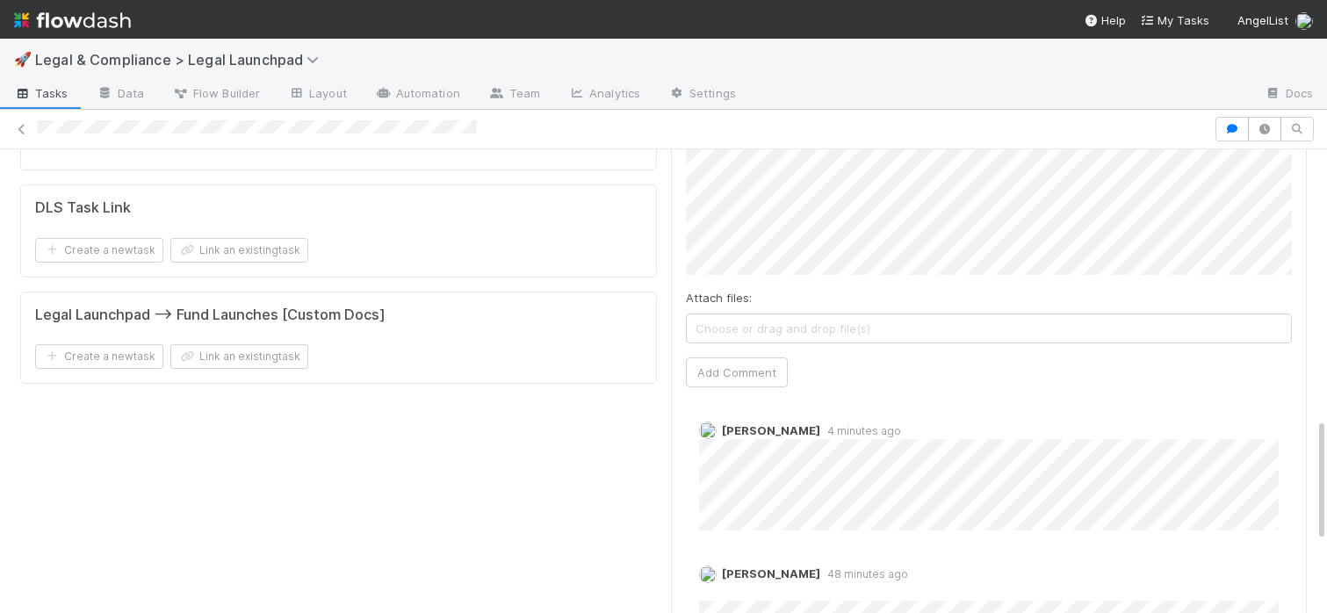
scroll to position [1085, 0]
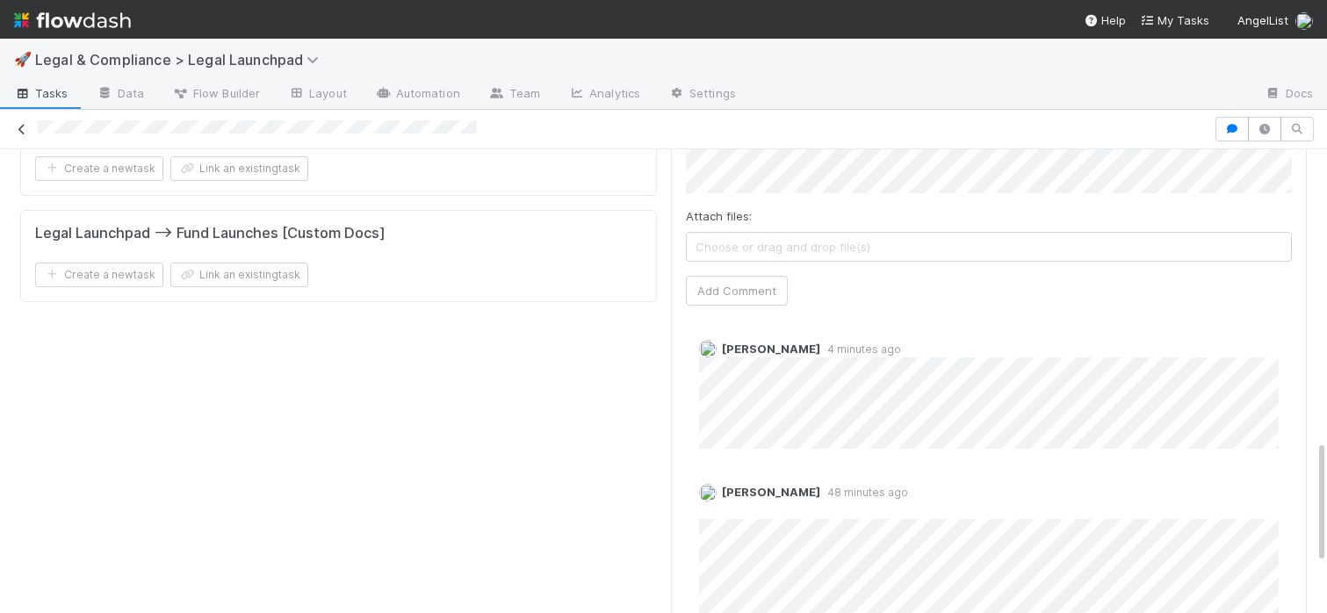
click at [18, 124] on icon at bounding box center [22, 129] width 18 height 11
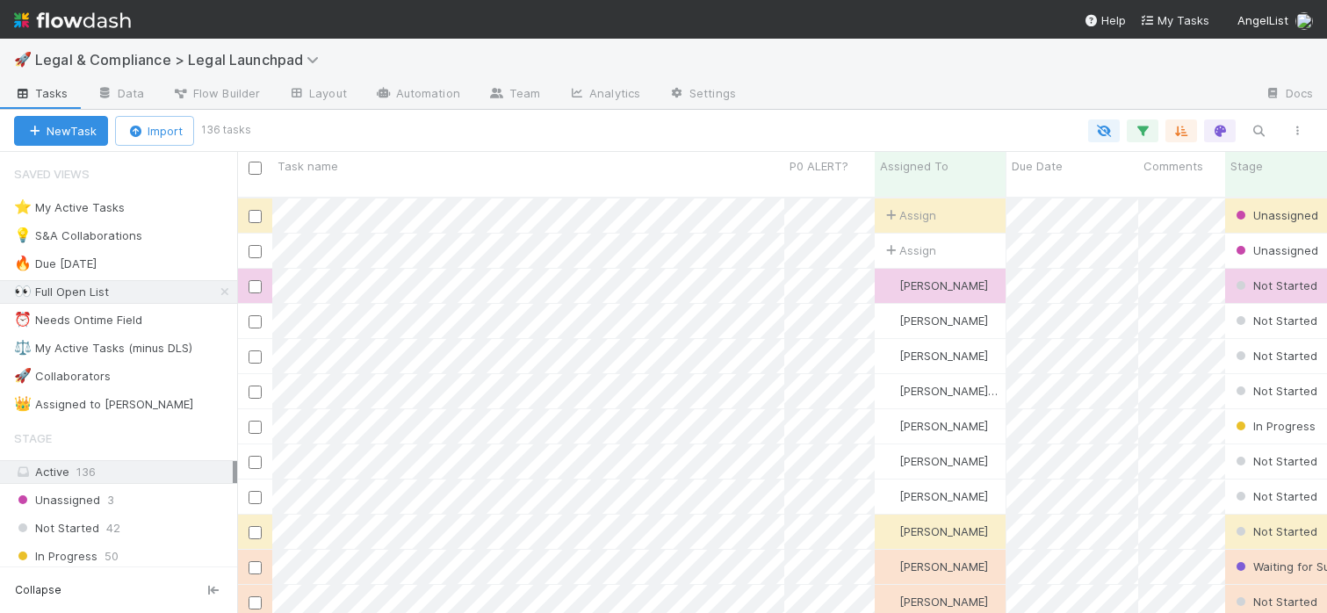
scroll to position [429, 1090]
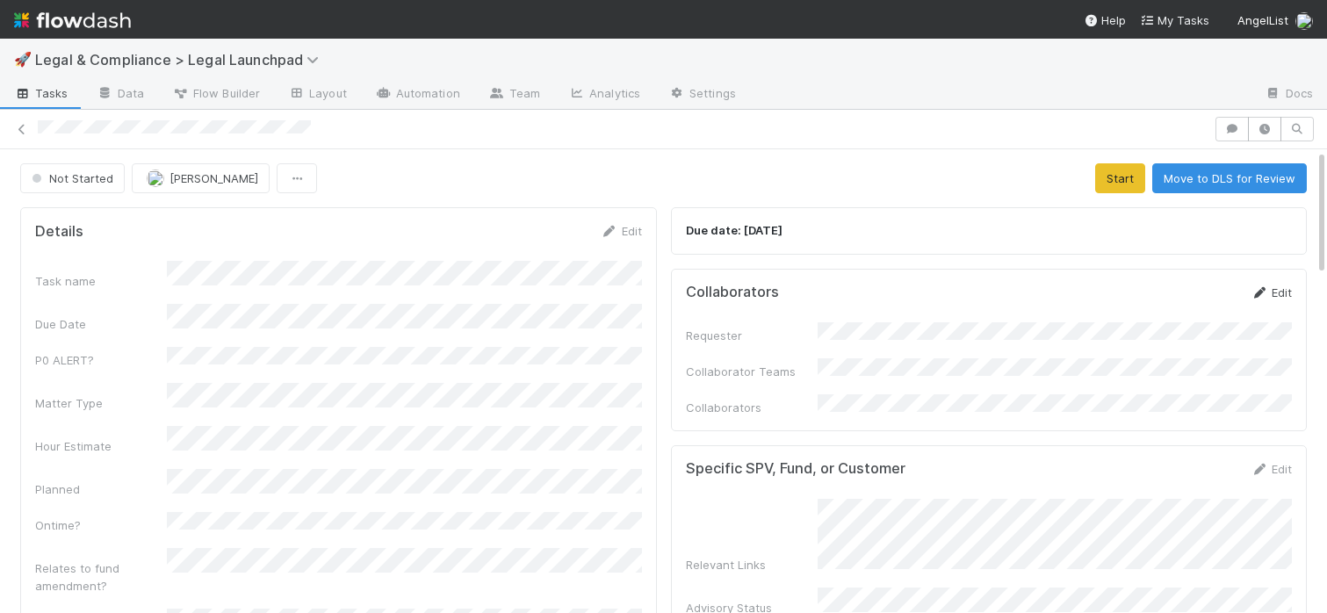
click at [1263, 289] on icon at bounding box center [1260, 292] width 18 height 11
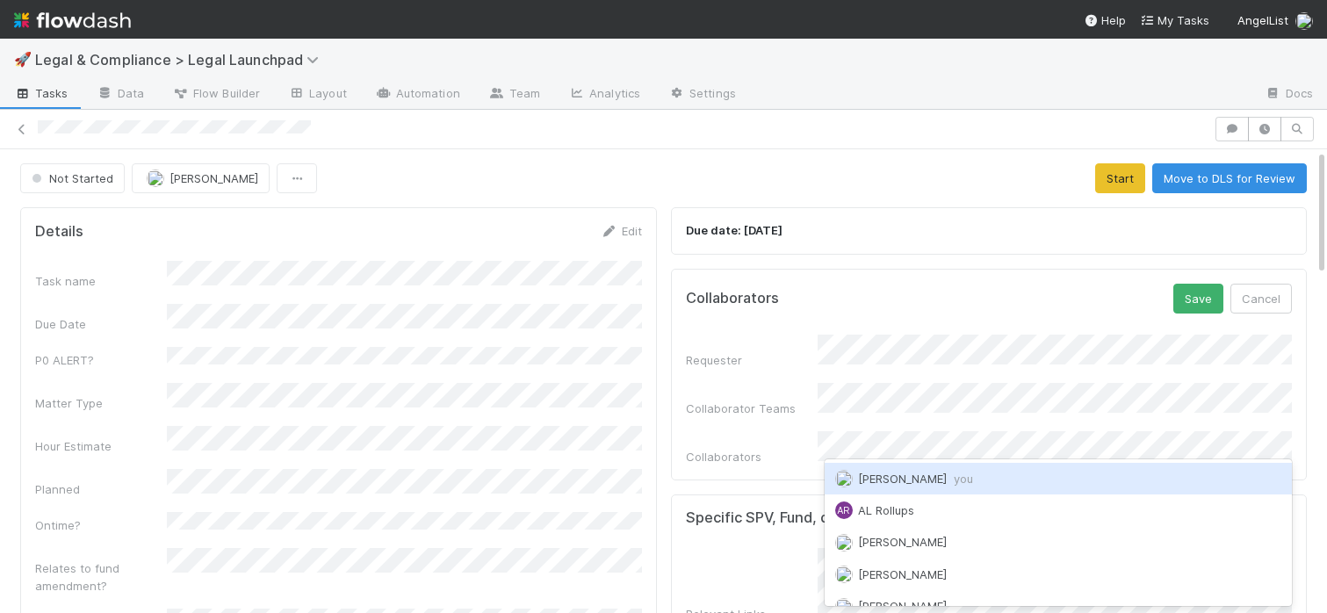
click at [1034, 478] on div "[PERSON_NAME] you" at bounding box center [1059, 479] width 468 height 32
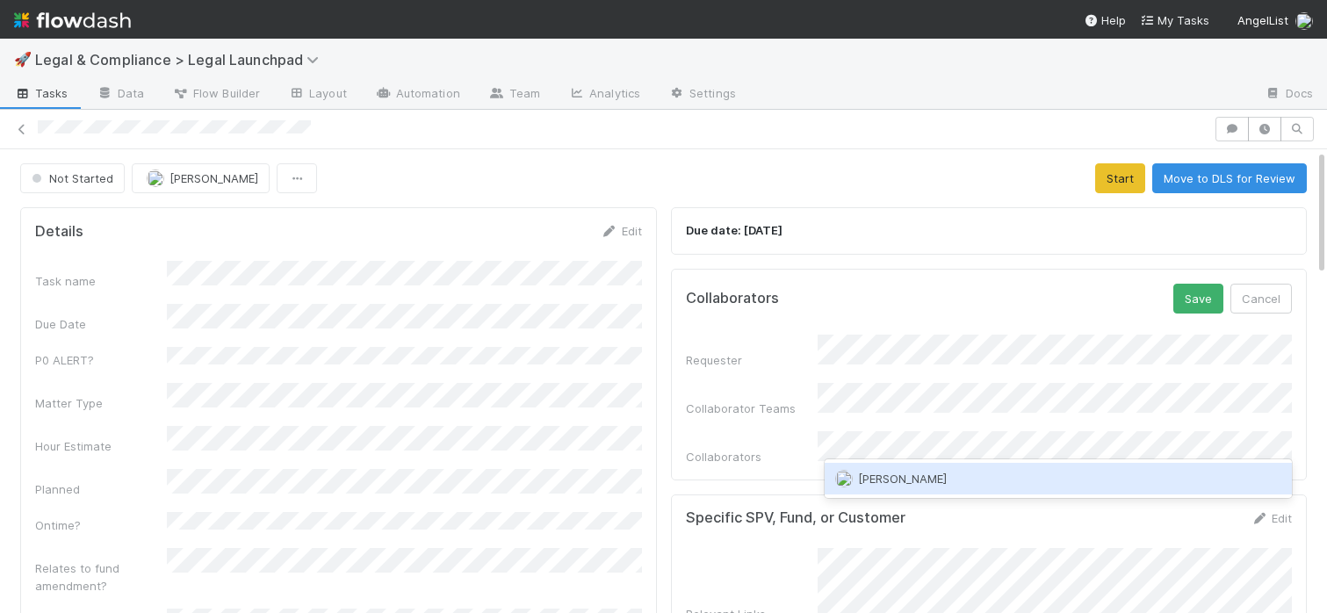
click at [1005, 472] on div "[PERSON_NAME]" at bounding box center [1059, 479] width 468 height 32
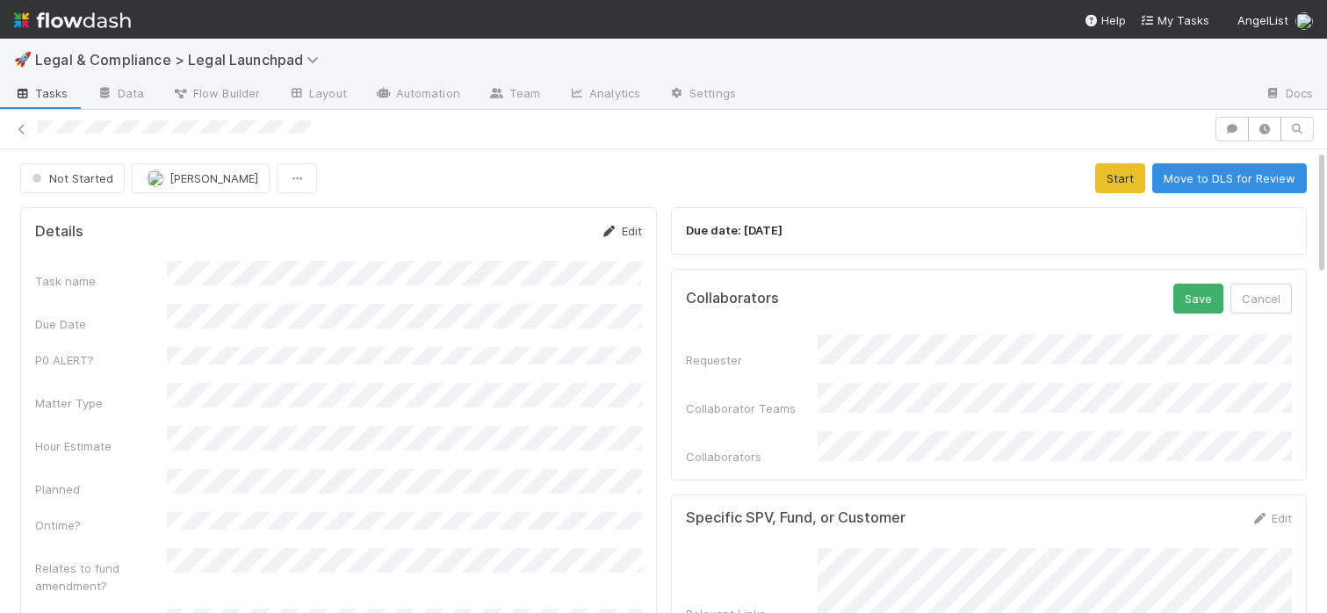
click at [619, 227] on link "Edit" at bounding box center [621, 231] width 41 height 14
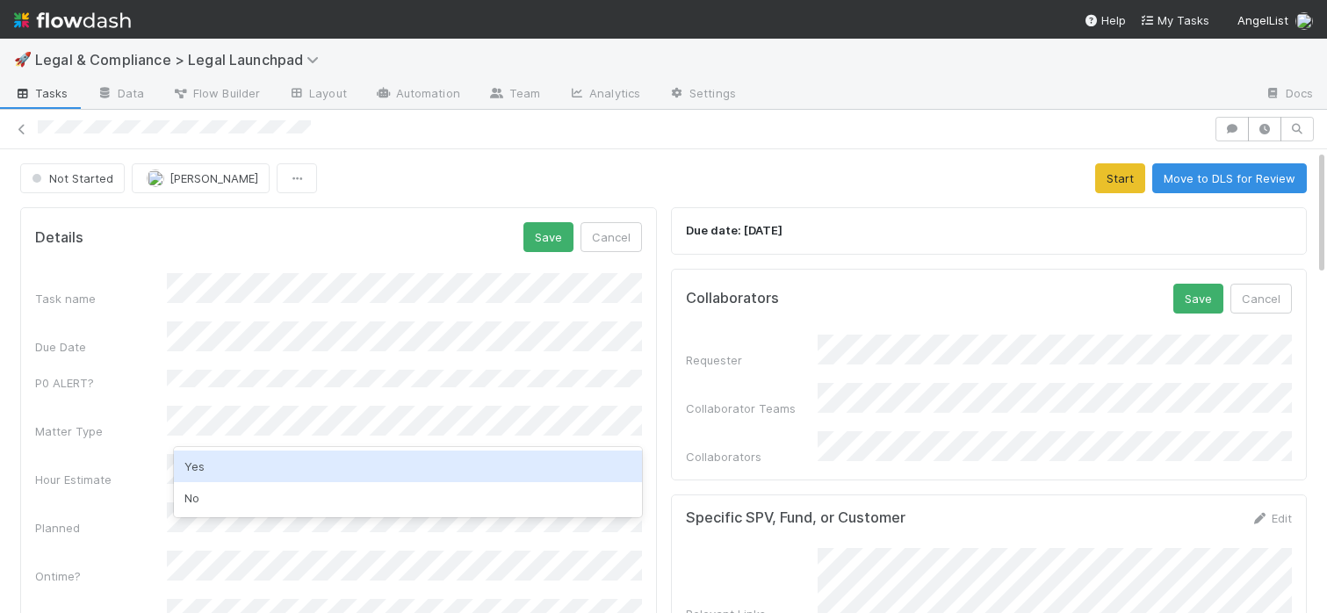
click at [296, 460] on div "Yes" at bounding box center [408, 467] width 468 height 32
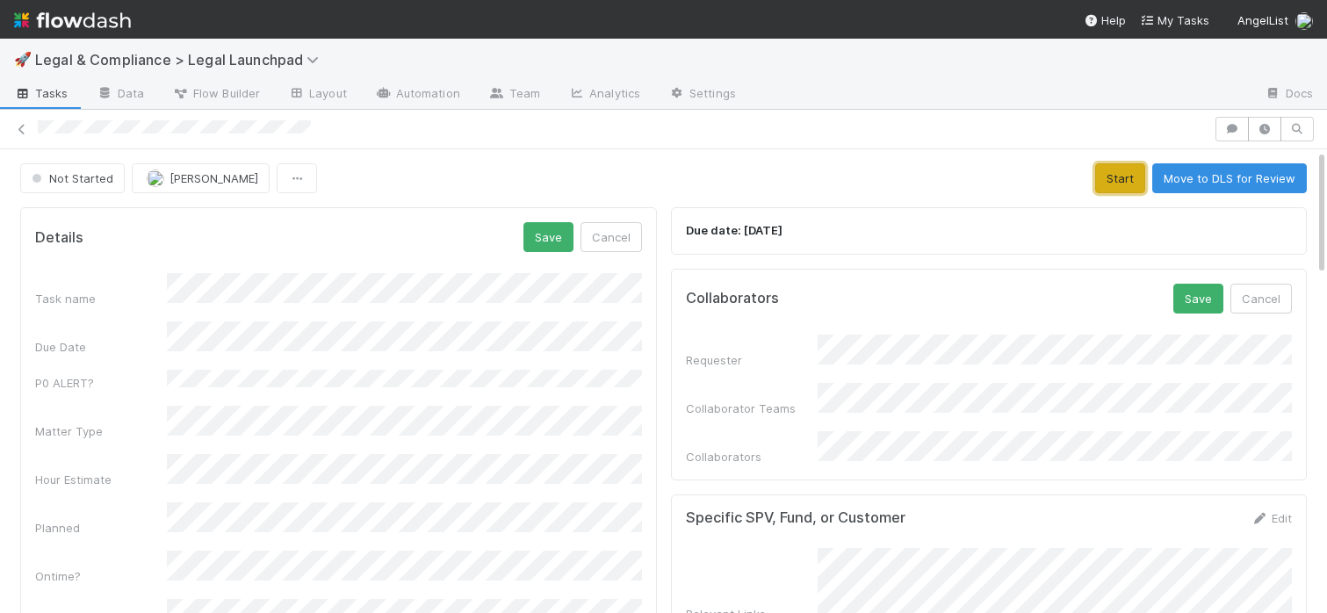
click at [1108, 179] on button "Start" at bounding box center [1120, 178] width 50 height 30
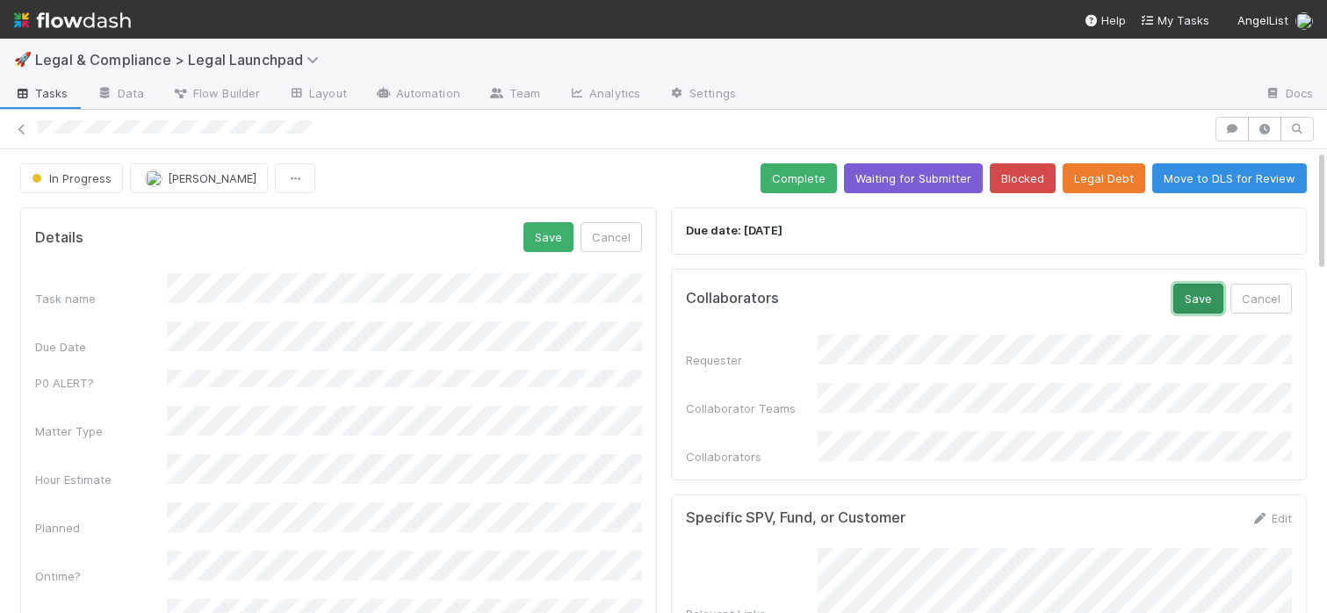
click at [1197, 303] on button "Save" at bounding box center [1198, 299] width 50 height 30
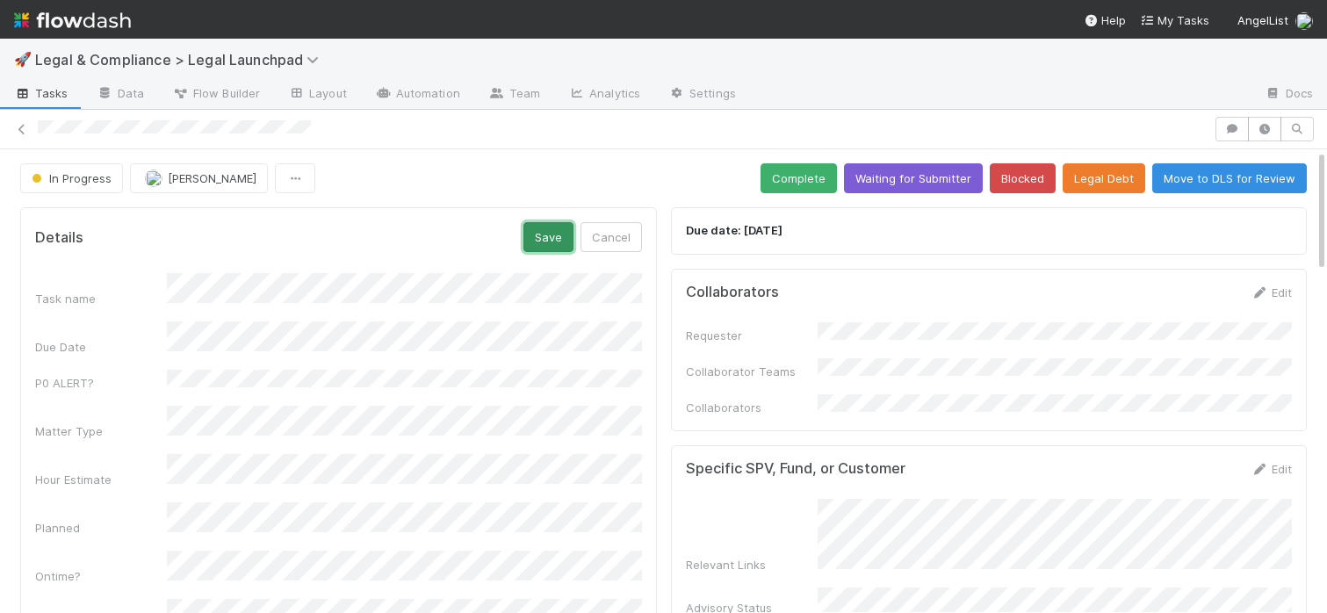
click at [560, 234] on button "Save" at bounding box center [548, 237] width 50 height 30
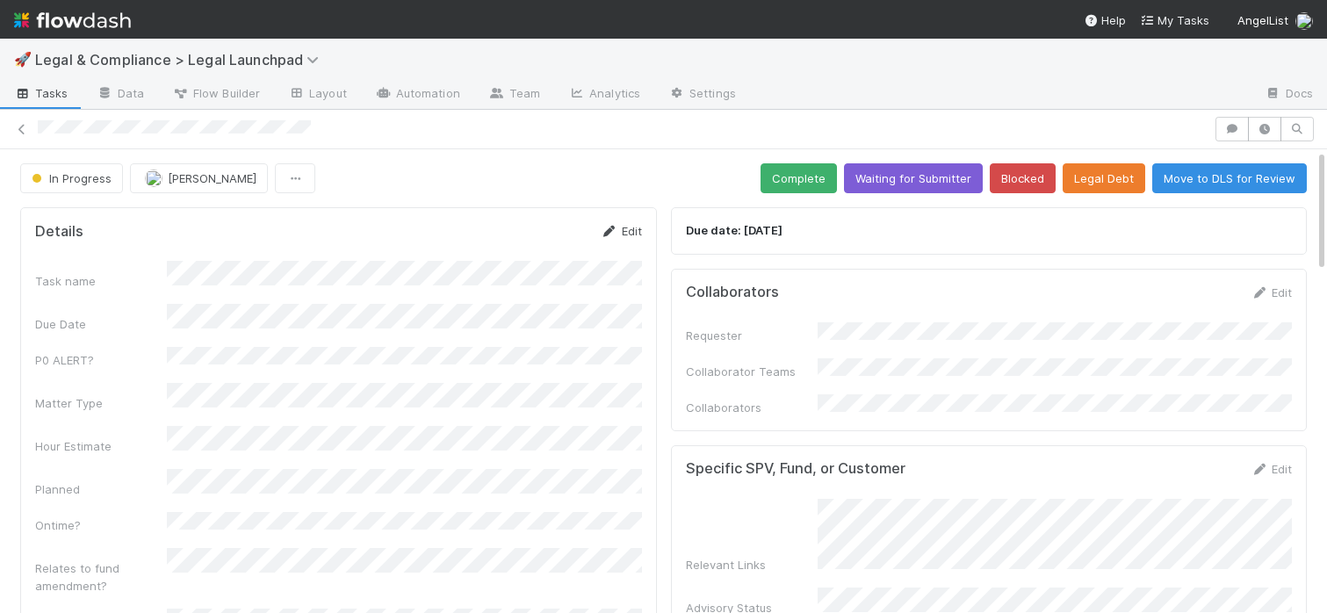
click at [625, 234] on link "Edit" at bounding box center [621, 231] width 41 height 14
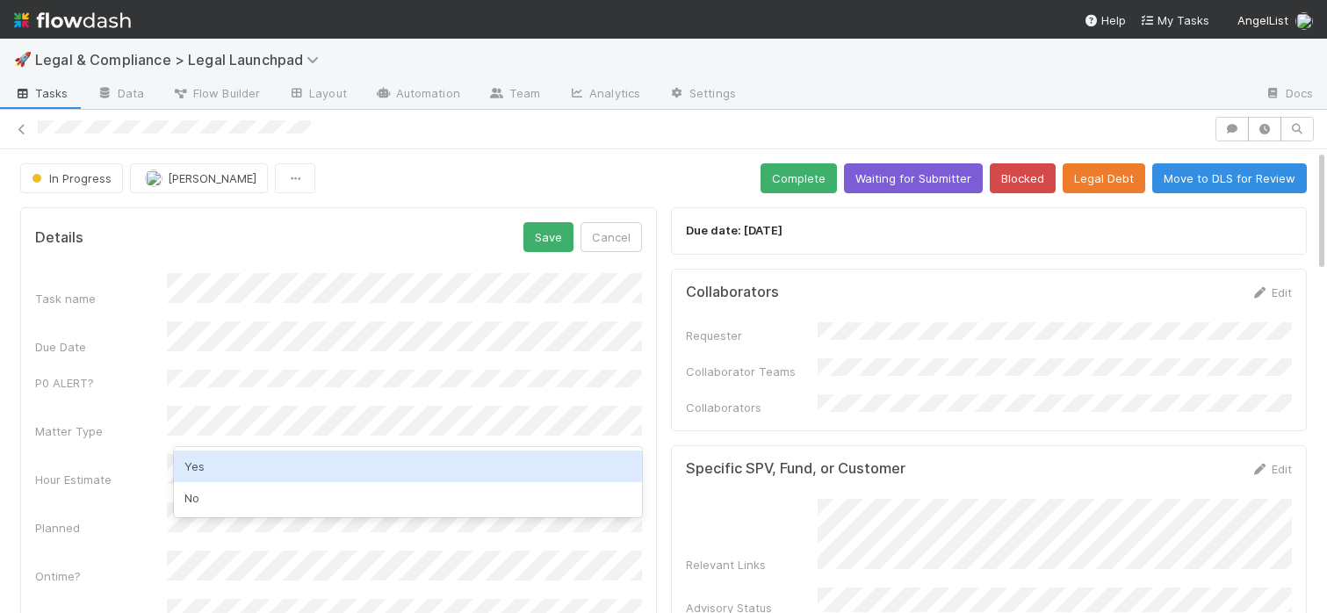
click at [254, 465] on div "Yes" at bounding box center [408, 467] width 468 height 32
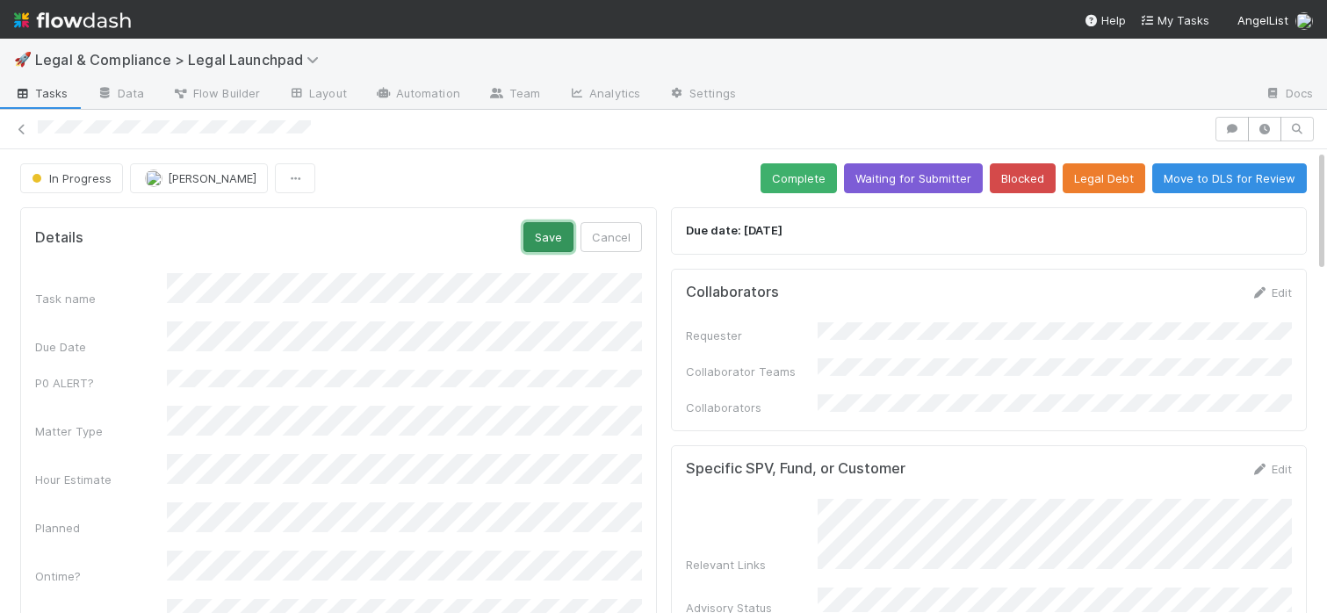
click at [536, 239] on button "Save" at bounding box center [548, 237] width 50 height 30
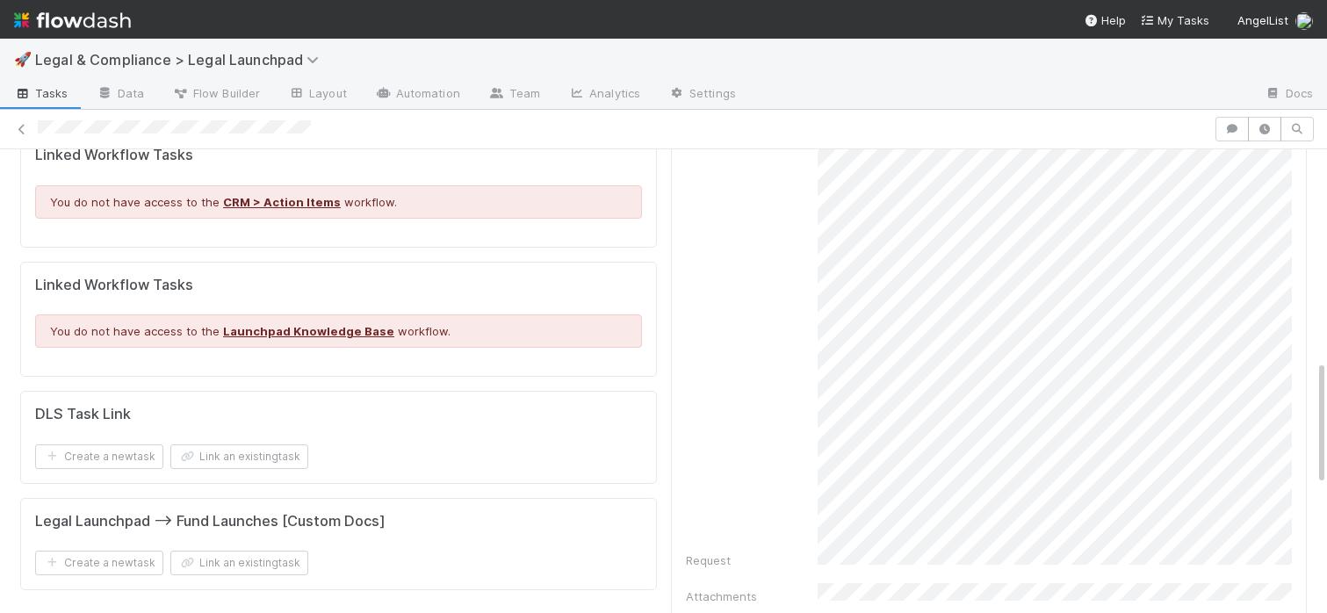
scroll to position [750, 0]
